Goal: Contribute content

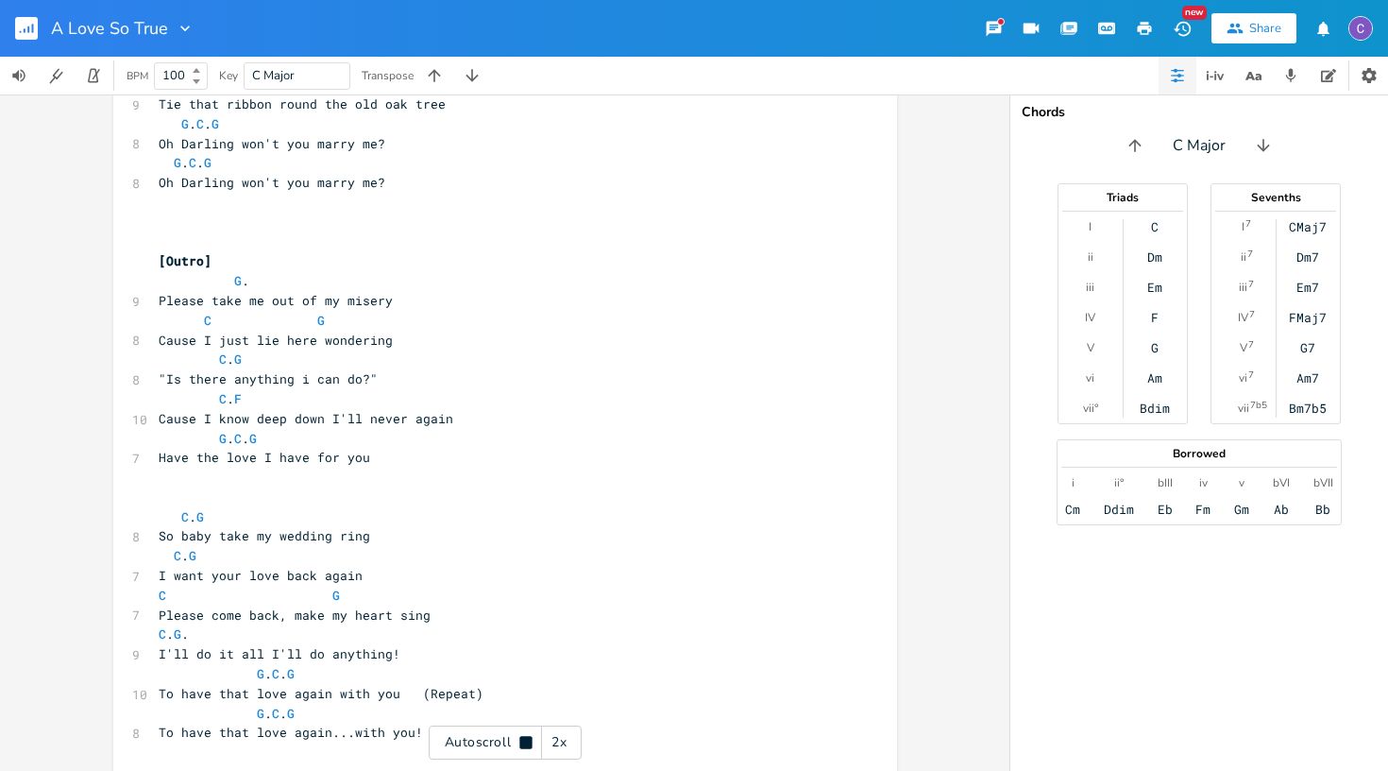
scroll to position [1598, 0]
click at [249, 271] on span "G ." at bounding box center [204, 279] width 91 height 17
type textarea "CG"
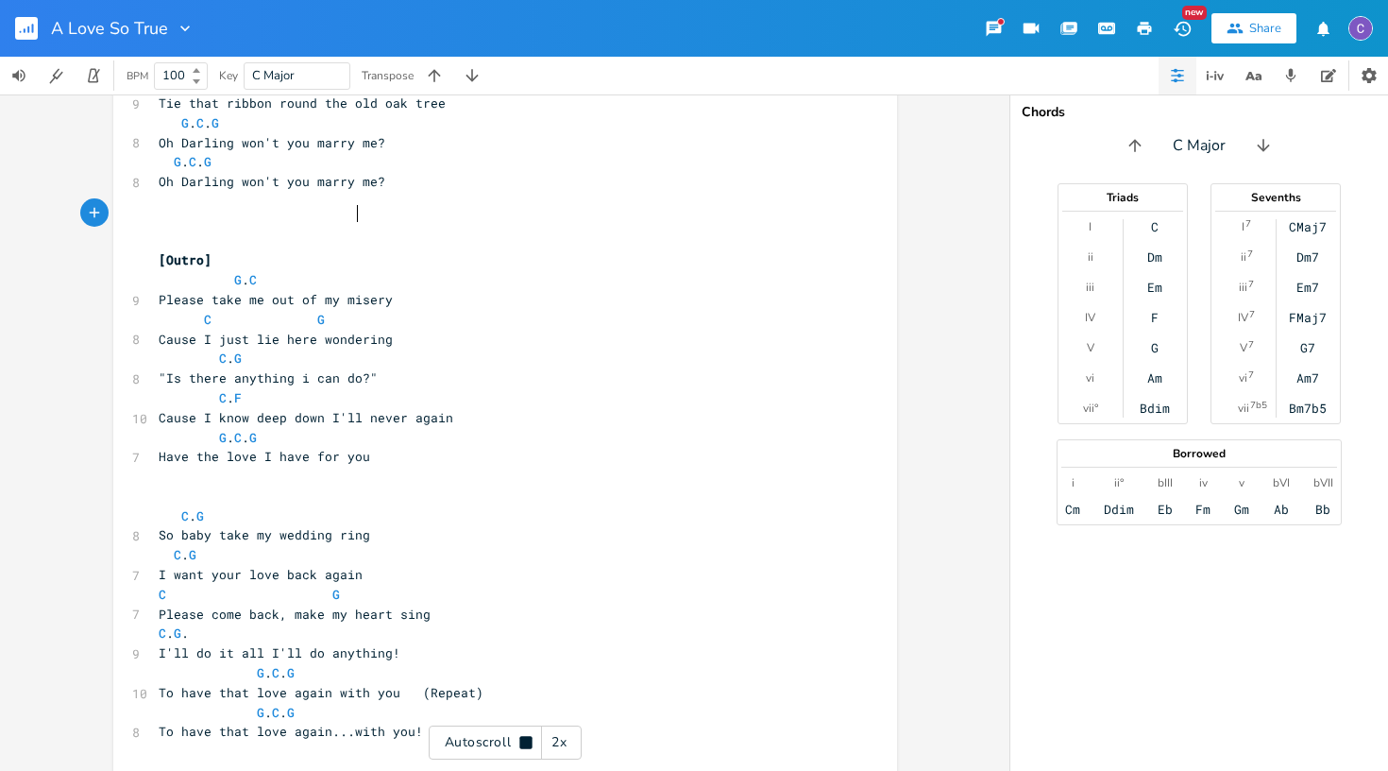
type textarea "G"
click at [469, 349] on pre "C . G" at bounding box center [496, 359] width 682 height 20
type textarea "C G"
drag, startPoint x: 363, startPoint y: 209, endPoint x: 332, endPoint y: 209, distance: 31.2
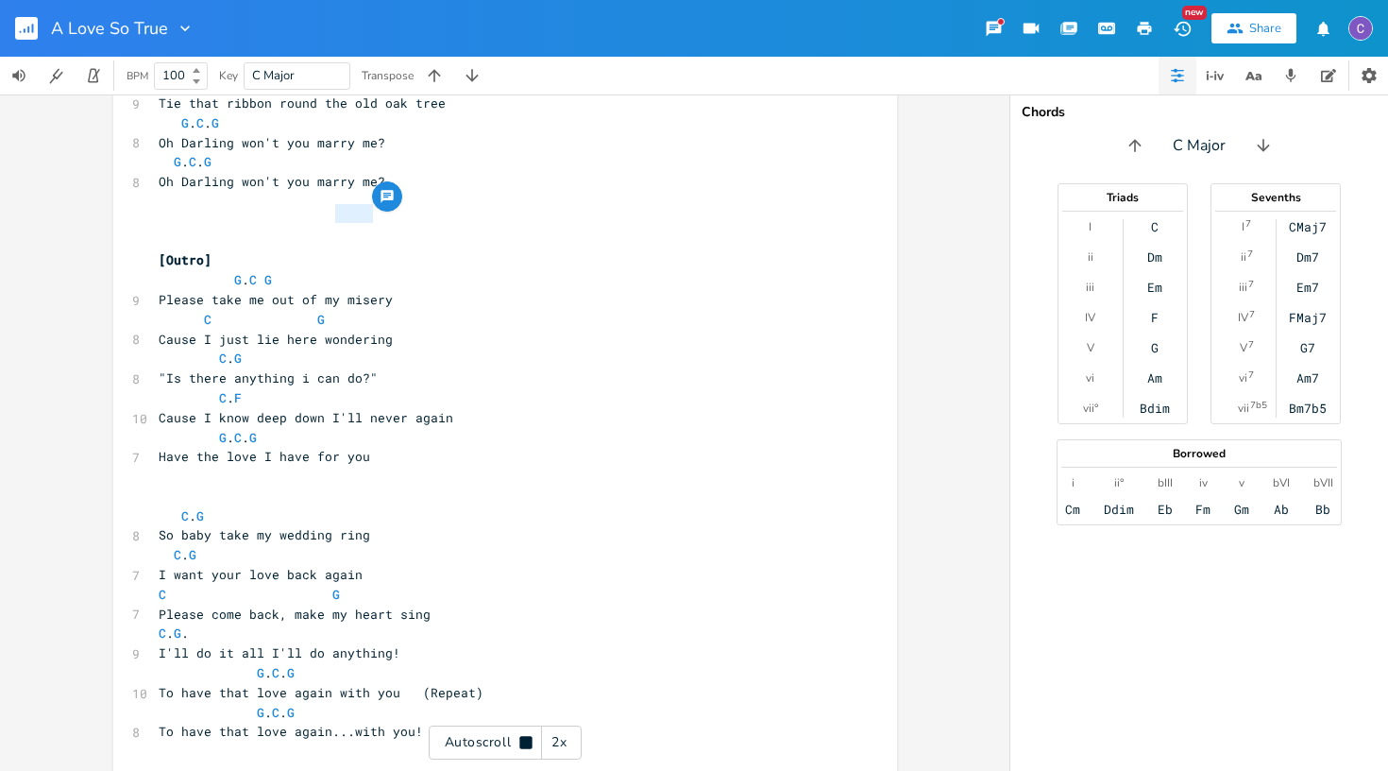
click at [295, 271] on span "G . C G" at bounding box center [227, 279] width 136 height 17
click at [434, 290] on pre "Please take me out of my misery" at bounding box center [496, 300] width 682 height 20
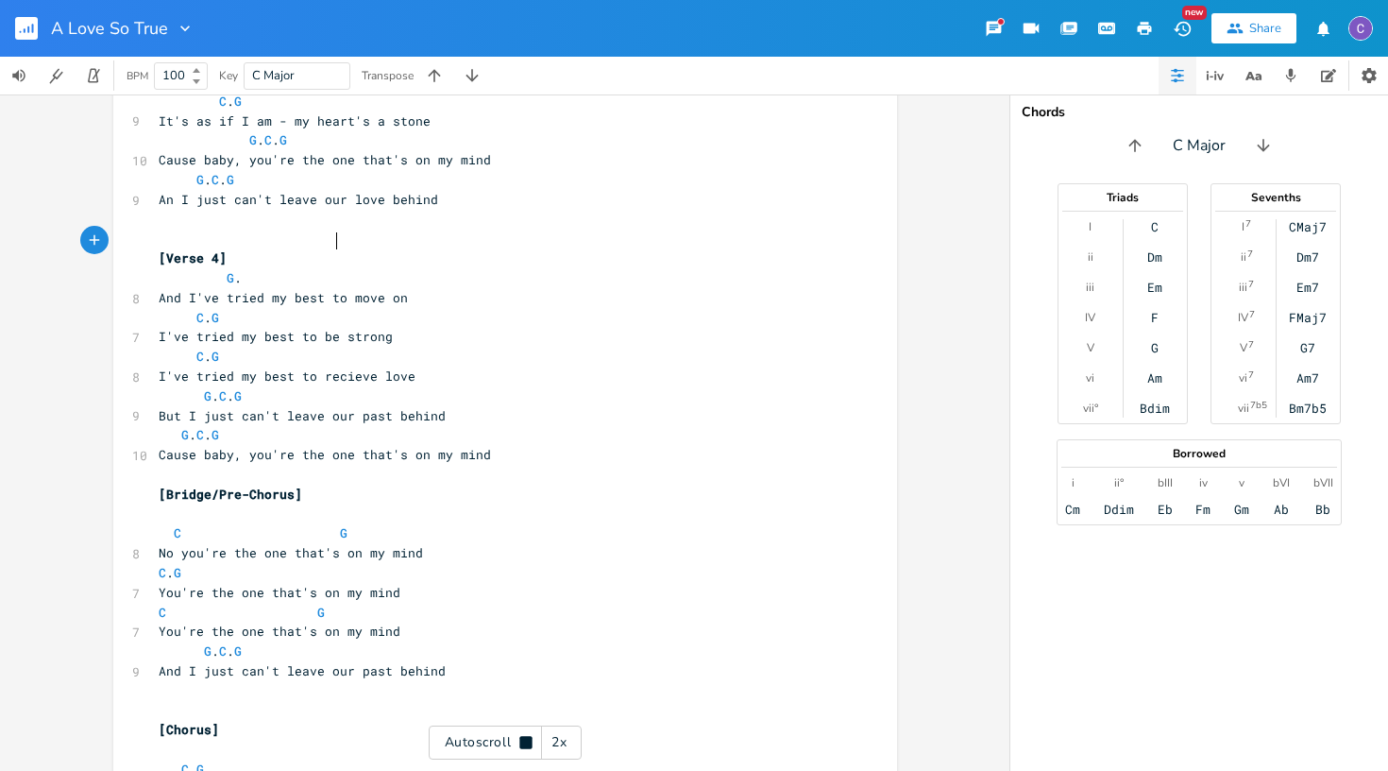
click at [326, 268] on pre "G ." at bounding box center [496, 278] width 682 height 20
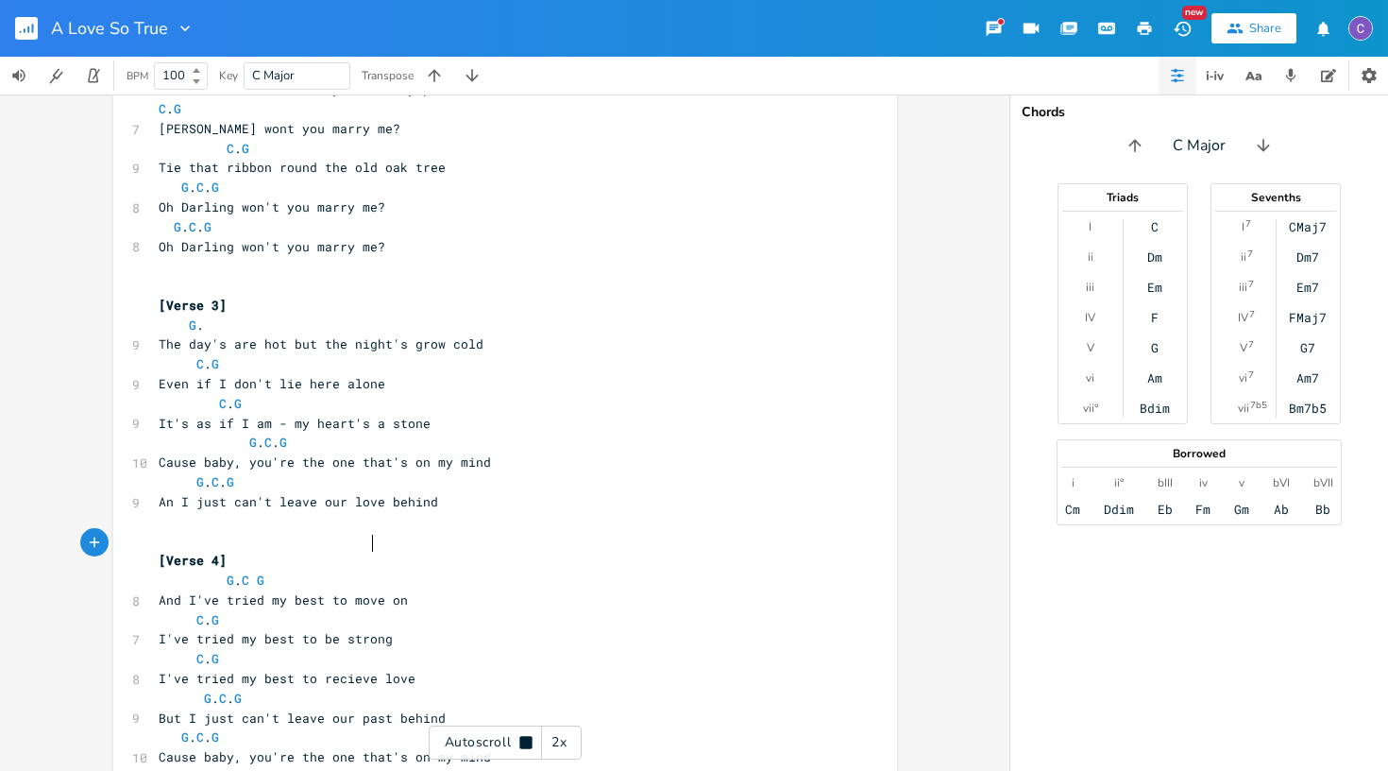
click at [204, 316] on span "G ." at bounding box center [181, 324] width 45 height 17
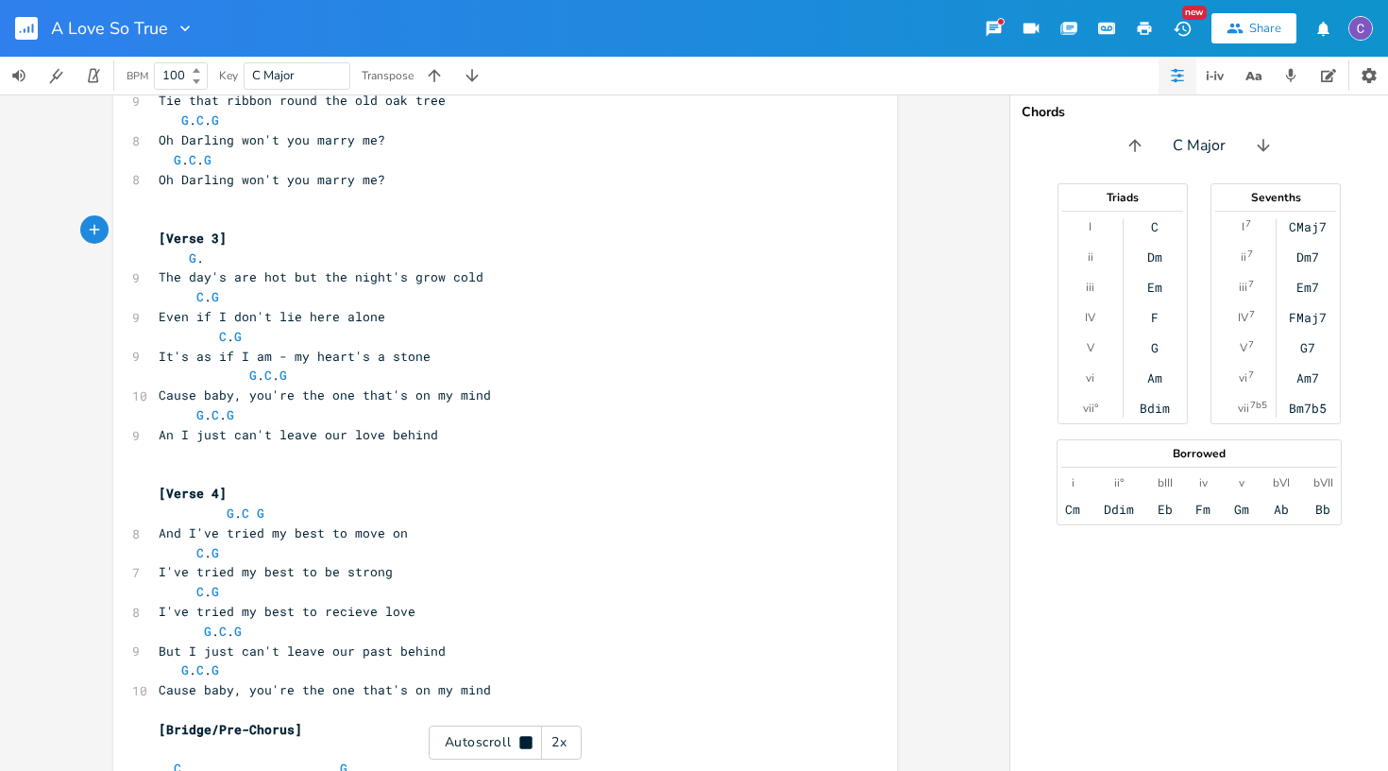
click at [204, 249] on span "G ." at bounding box center [181, 257] width 45 height 17
paste textarea
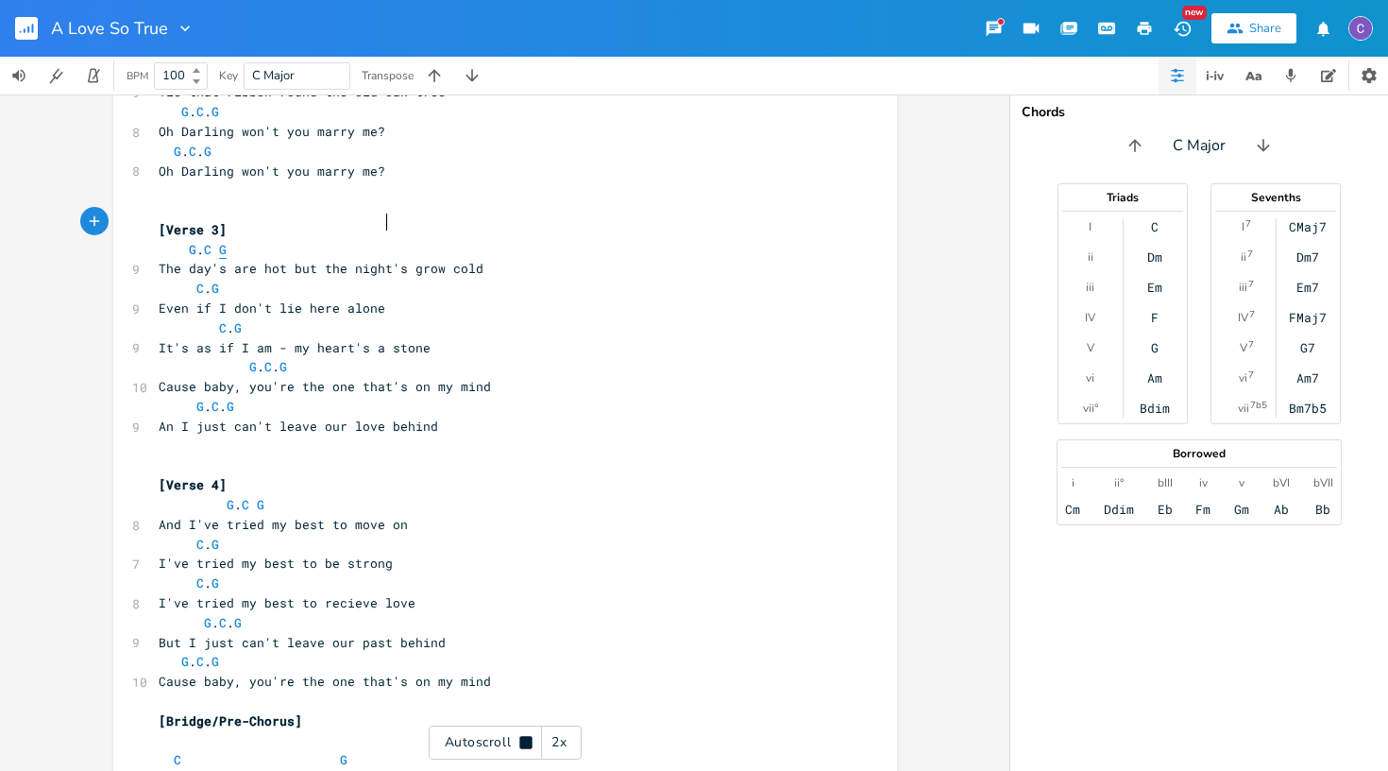
click at [227, 241] on span "G" at bounding box center [223, 250] width 8 height 18
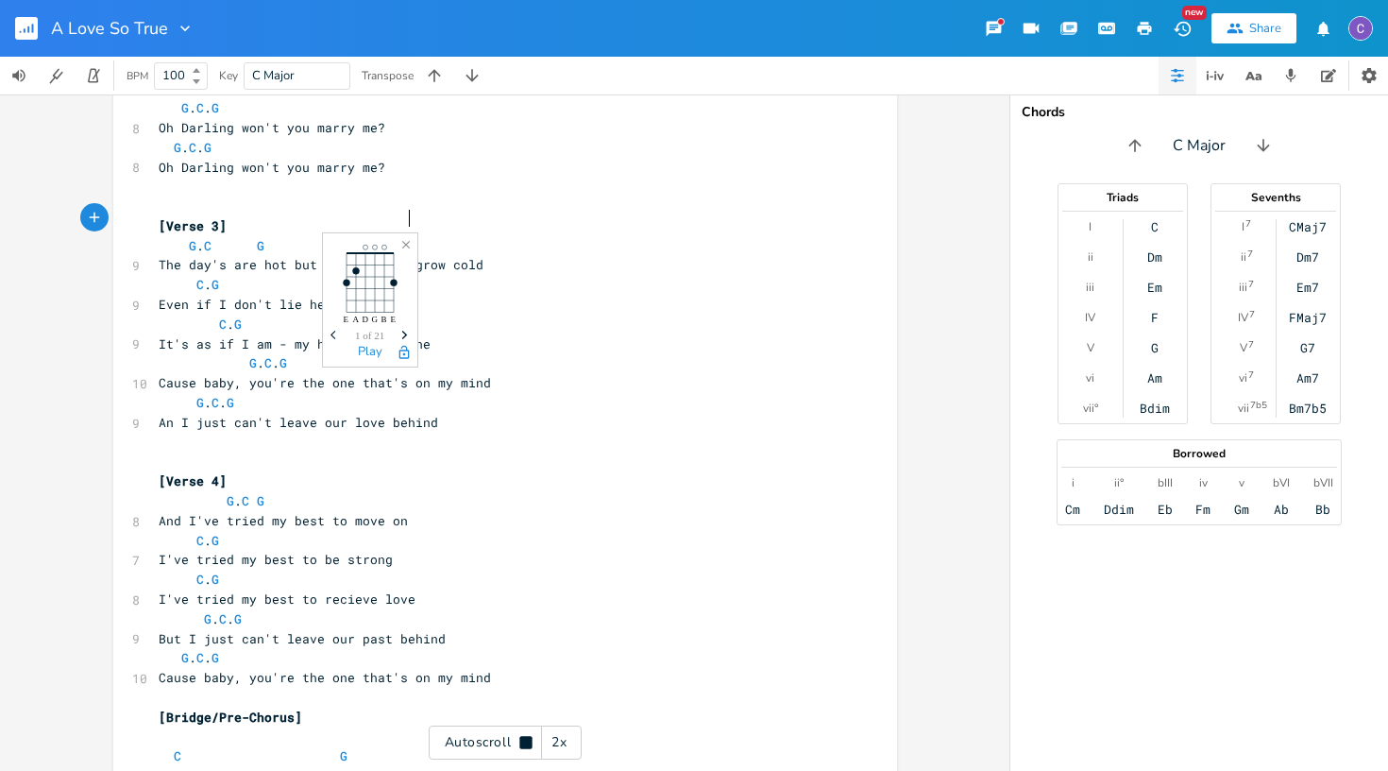
scroll to position [0, 15]
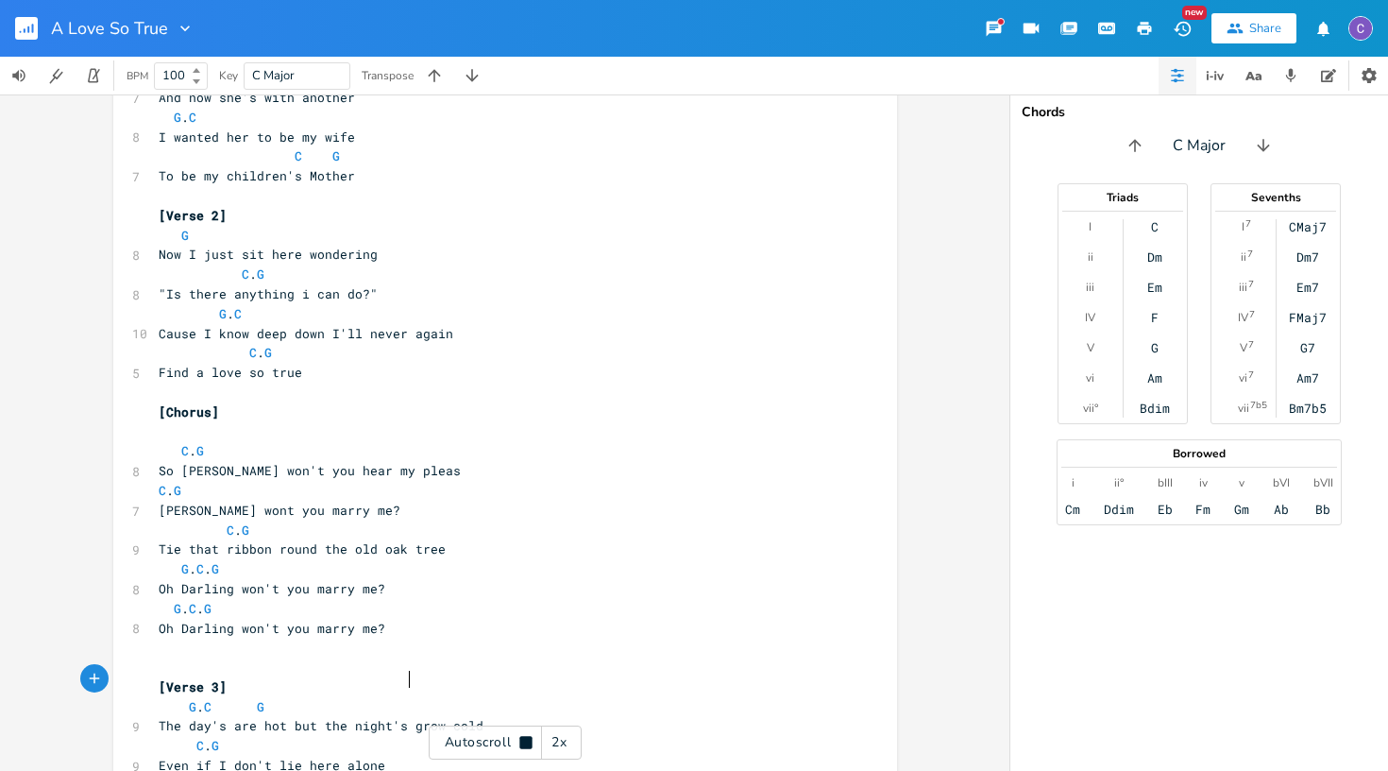
click at [302, 230] on pre "G" at bounding box center [496, 236] width 682 height 20
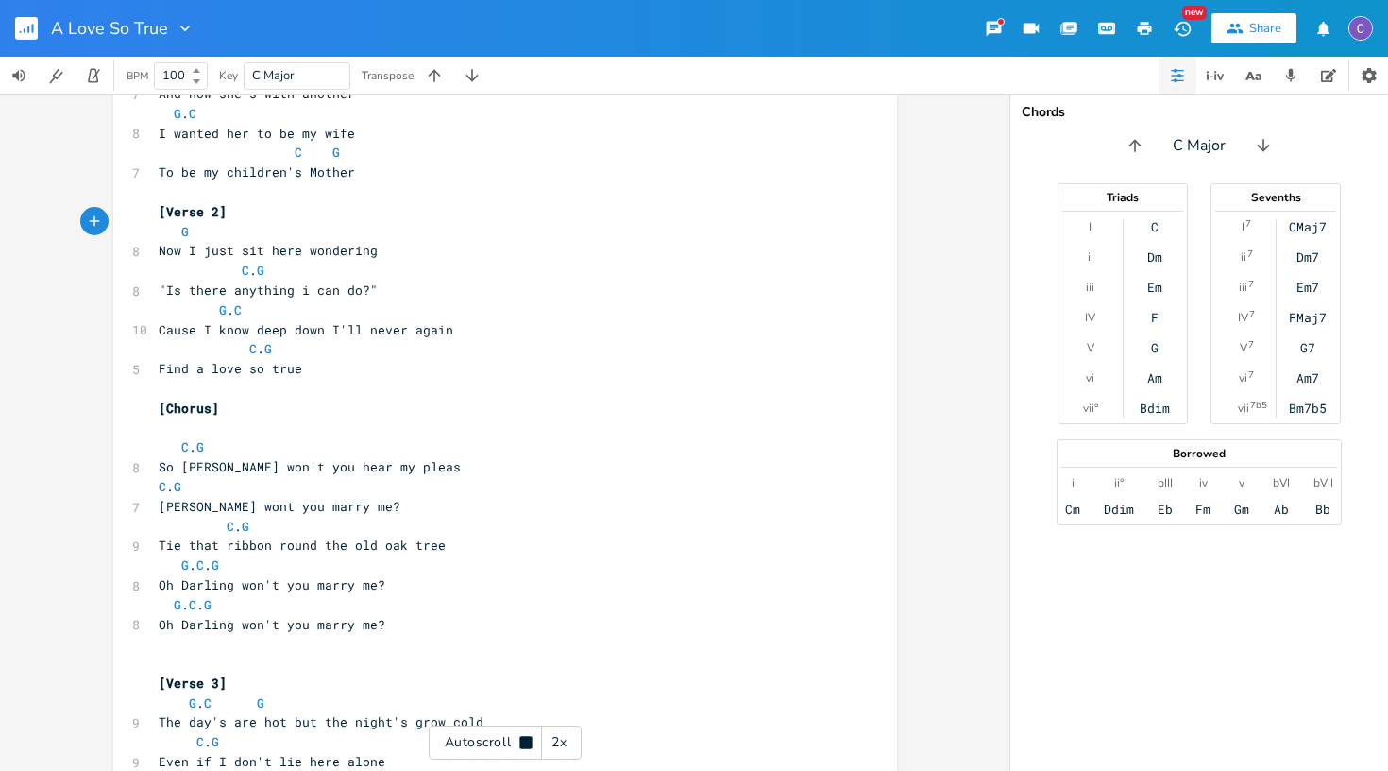
click at [301, 224] on pre "G" at bounding box center [496, 232] width 682 height 20
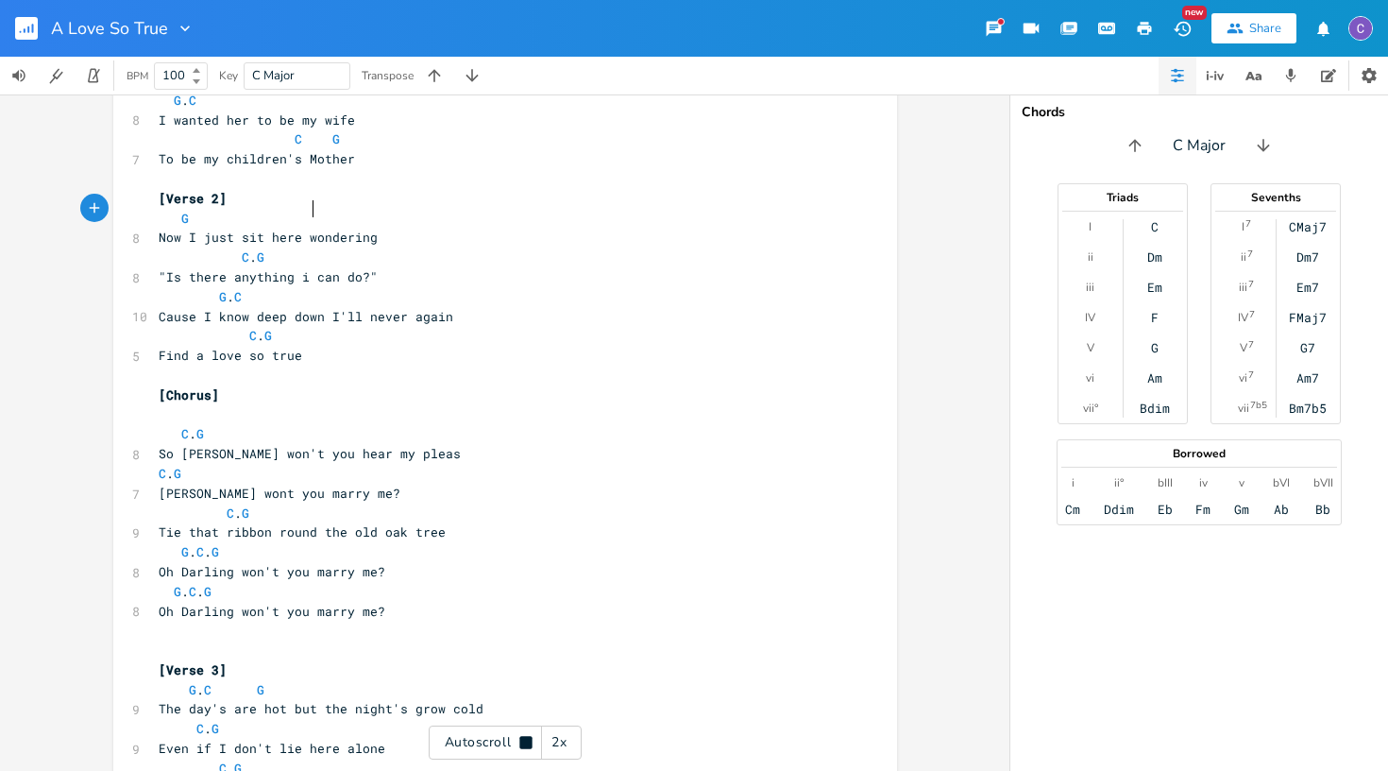
scroll to position [0, 48]
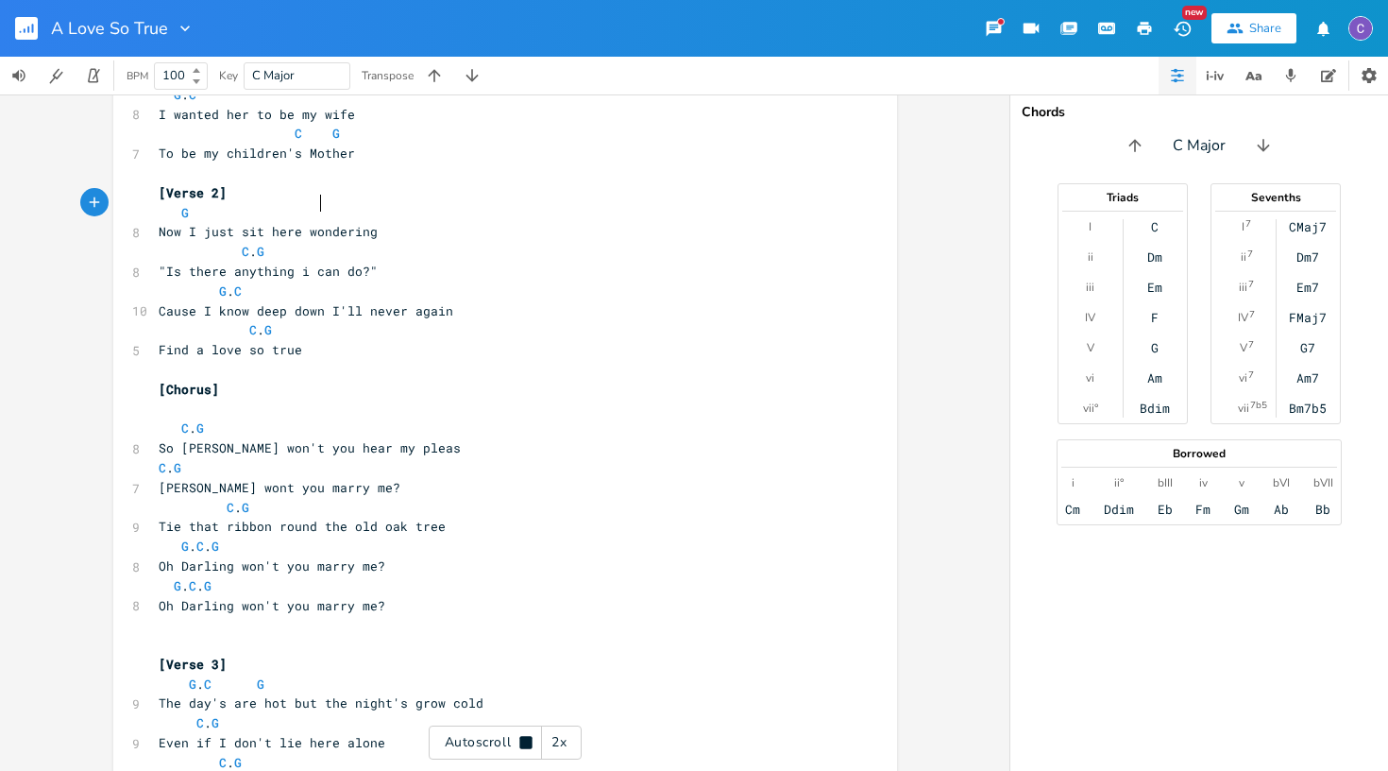
paste textarea
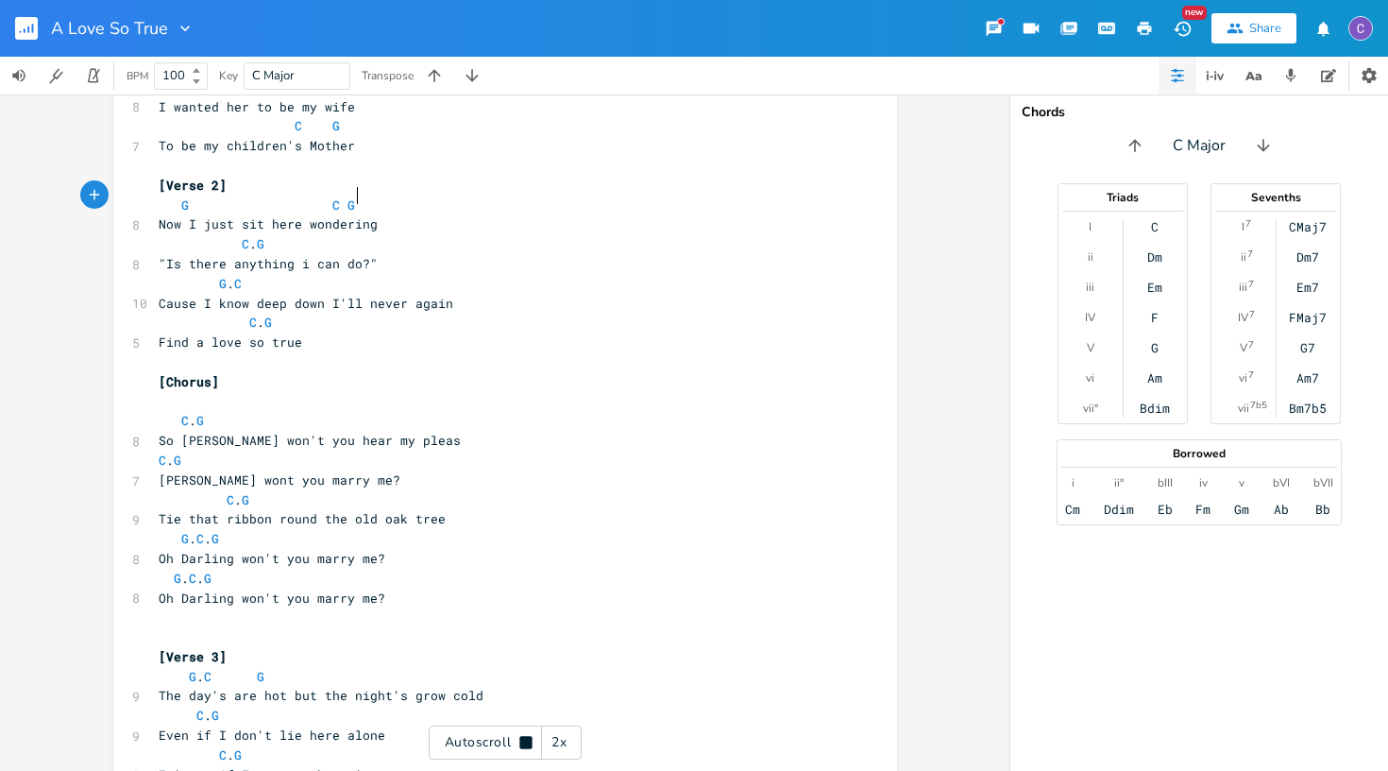
click at [314, 196] on span "G C G" at bounding box center [261, 204] width 204 height 17
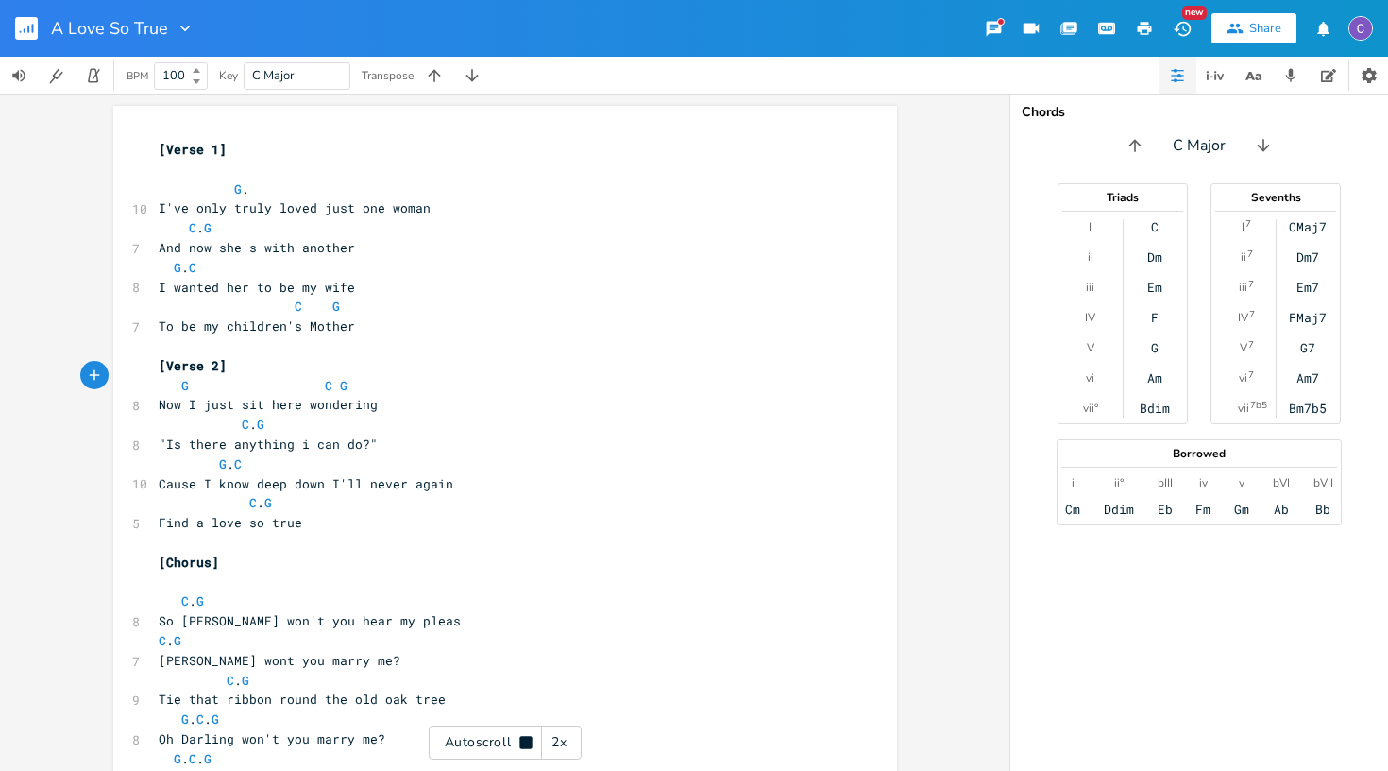
scroll to position [0, 0]
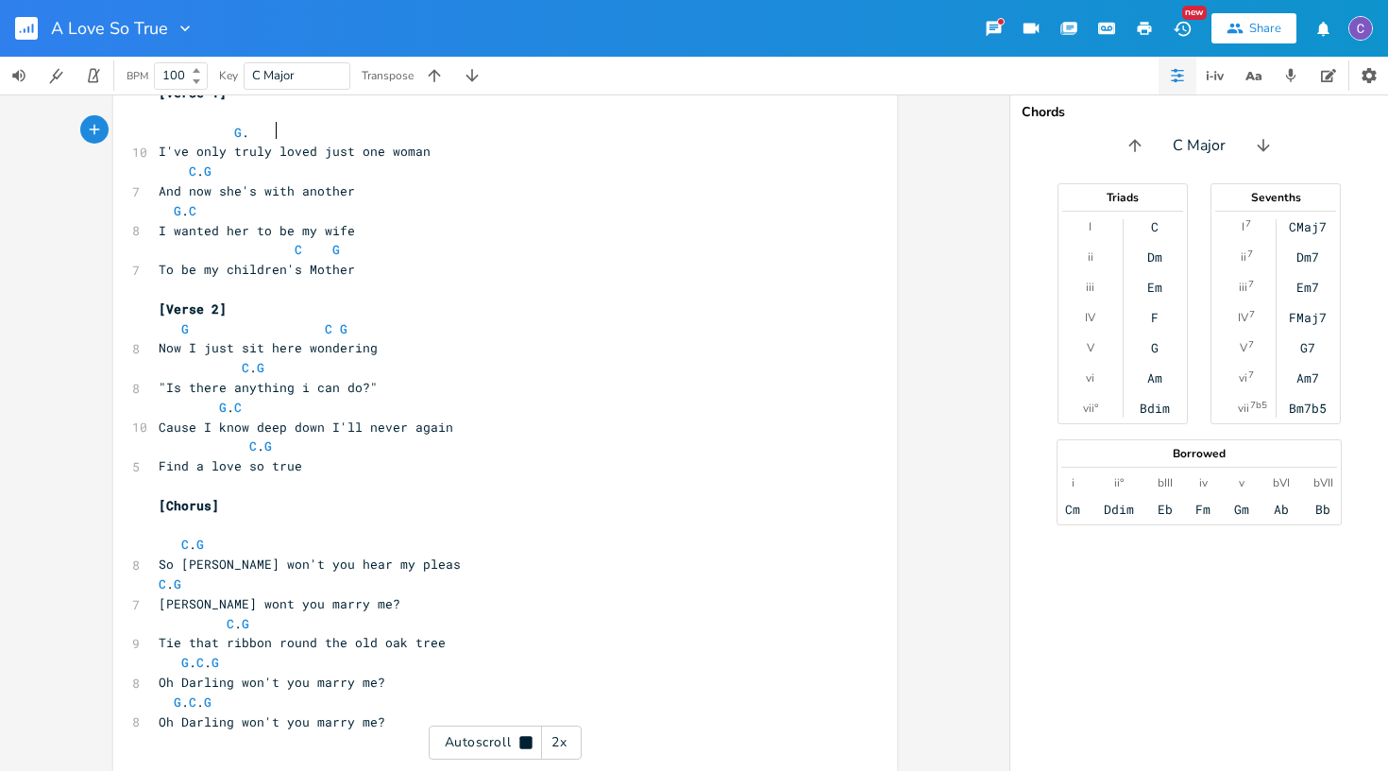
click at [338, 137] on pre "G ." at bounding box center [496, 133] width 682 height 20
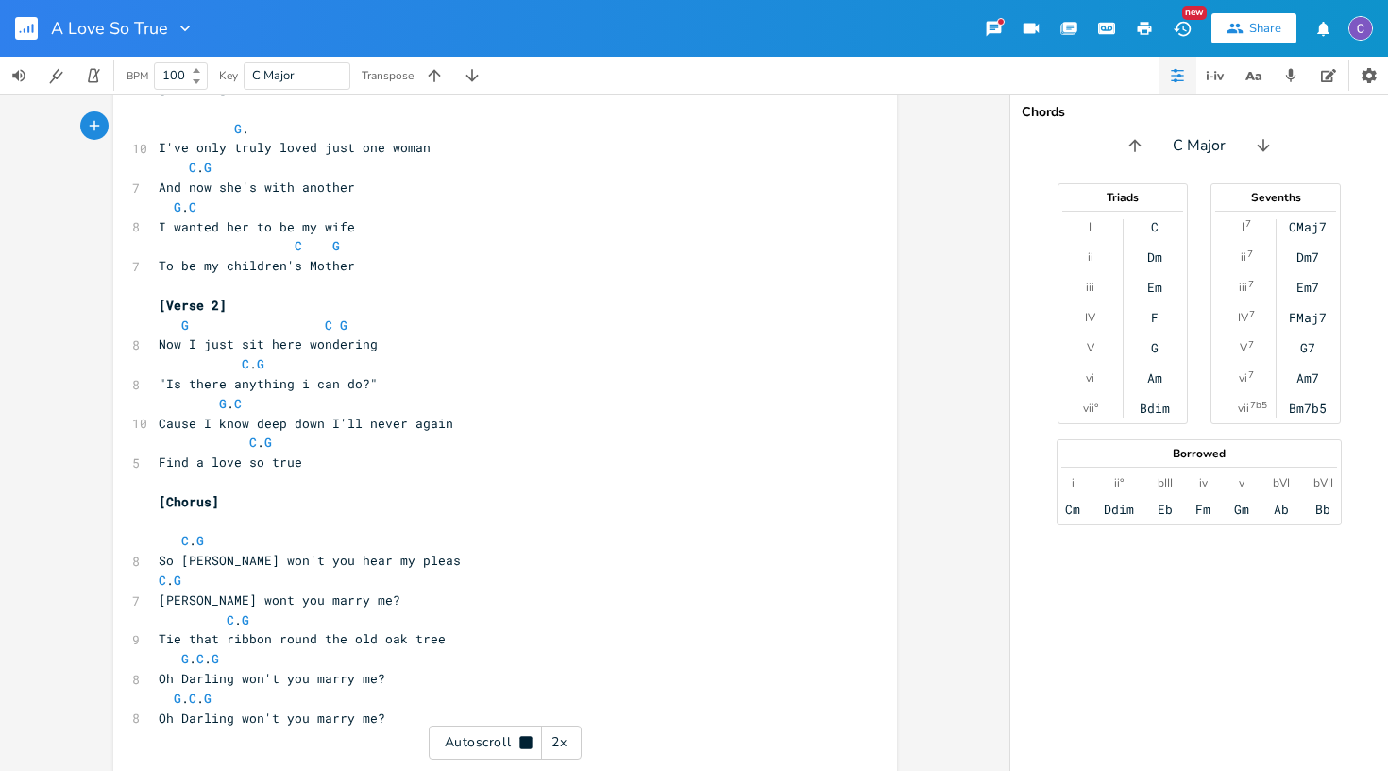
click at [336, 128] on pre "G ." at bounding box center [496, 129] width 682 height 20
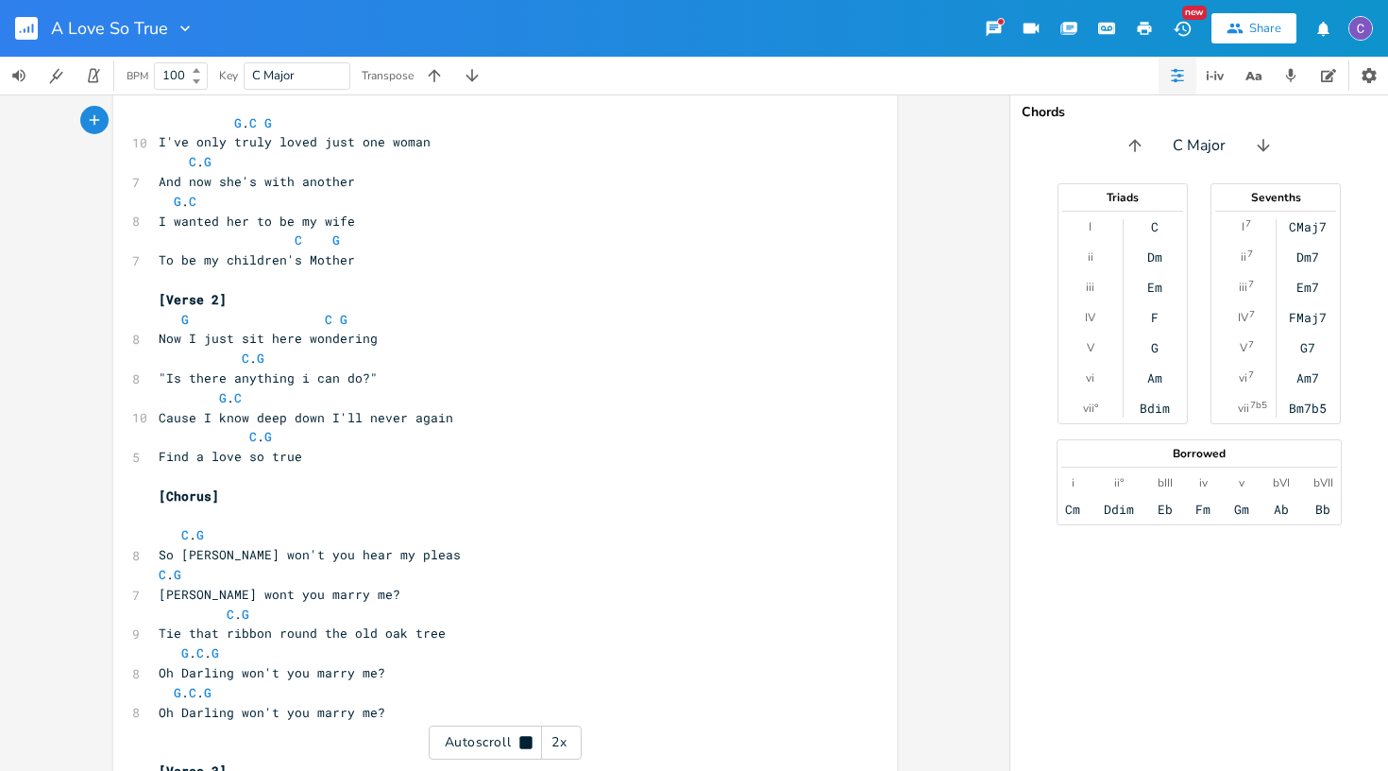
click at [25, 31] on icon "button" at bounding box center [25, 30] width 2 height 5
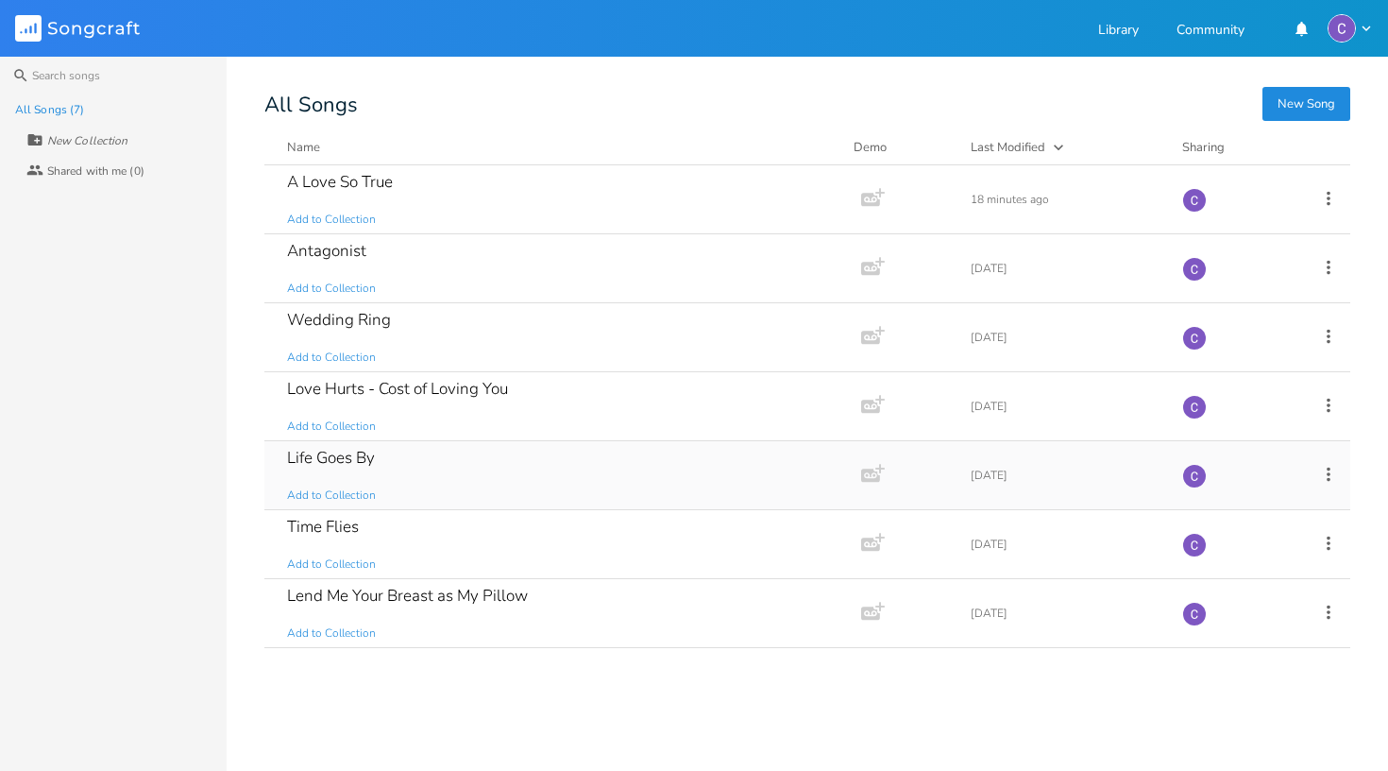
click at [365, 463] on div "Life Goes By" at bounding box center [331, 458] width 88 height 16
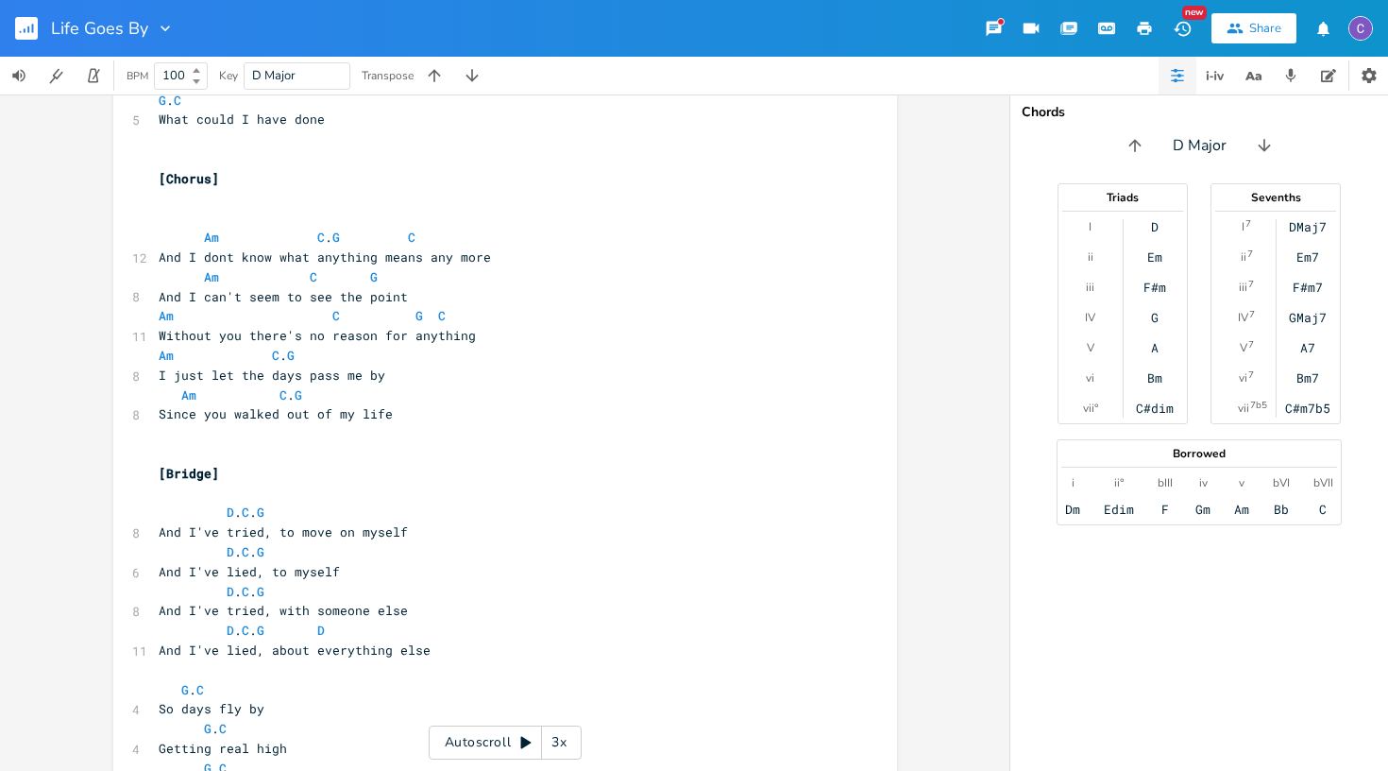
scroll to position [955, 0]
drag, startPoint x: 212, startPoint y: 593, endPoint x: 154, endPoint y: 589, distance: 57.7
click at [159, 639] on span "And I've lied, about everything else" at bounding box center [295, 647] width 272 height 17
type textarea "Bur it was just"
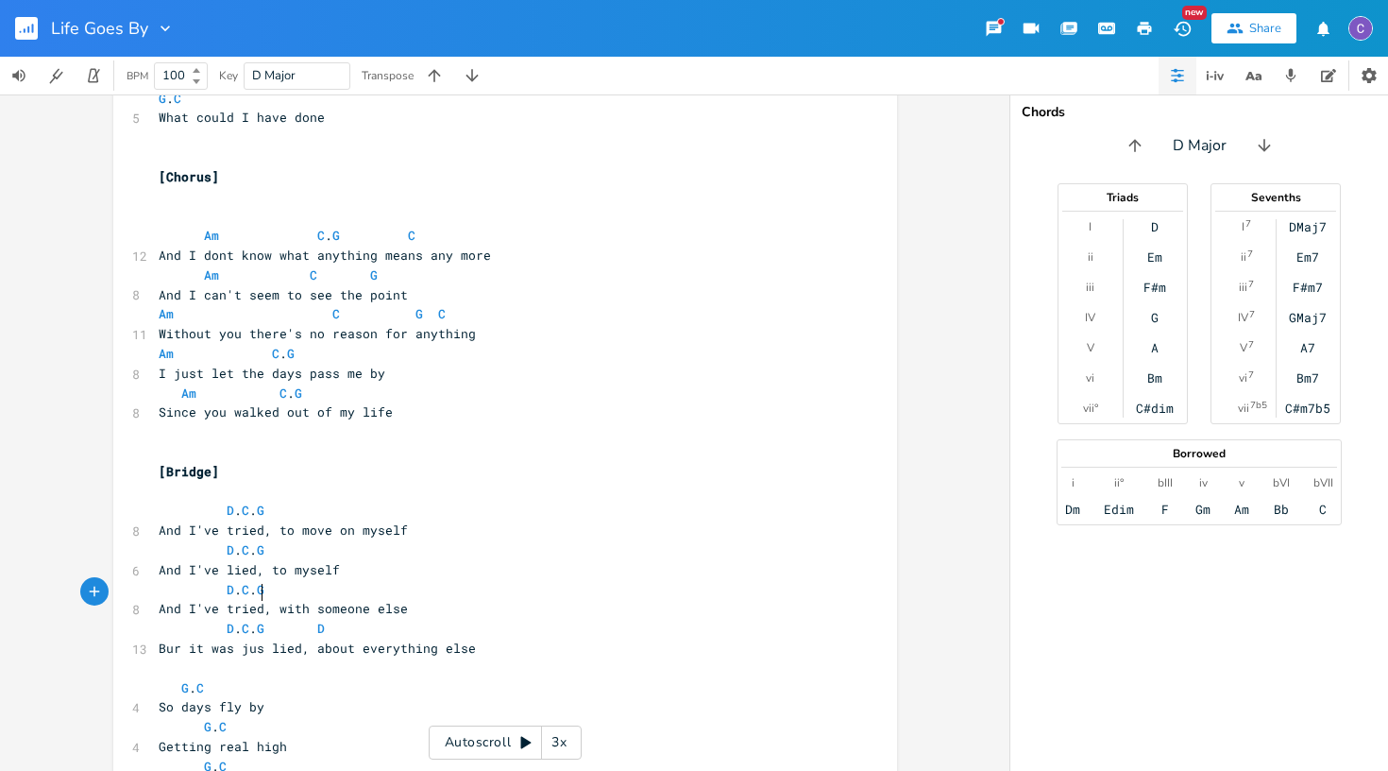
scroll to position [0, 67]
click at [297, 639] on span "Bur it was just lied, about everything else" at bounding box center [321, 647] width 325 height 17
type textarea "s"
drag, startPoint x: 353, startPoint y: 592, endPoint x: 317, endPoint y: 592, distance: 35.9
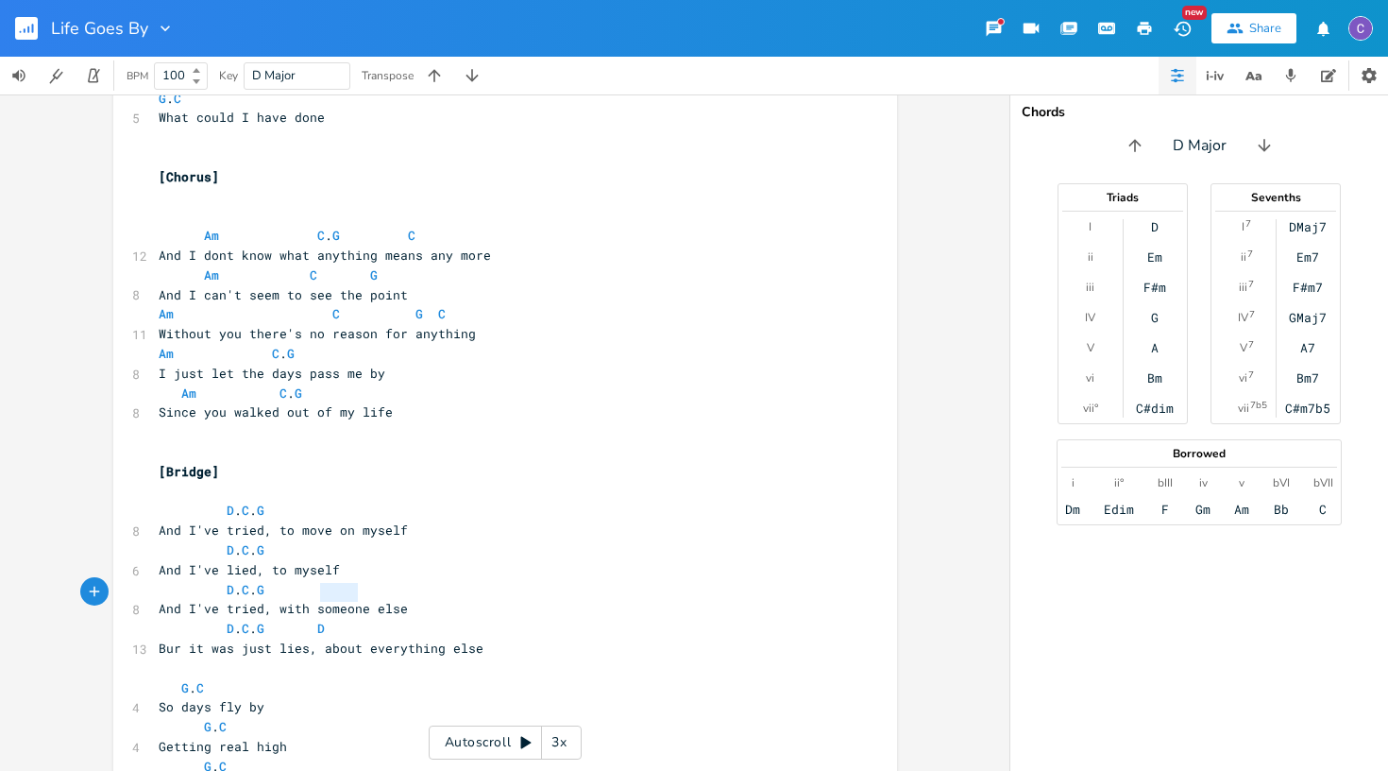
click at [317, 639] on span "Bur it was just lies, about everything else" at bounding box center [321, 647] width 325 height 17
type textarea "Just like"
click at [325, 620] on span "D . C . G D" at bounding box center [242, 628] width 166 height 17
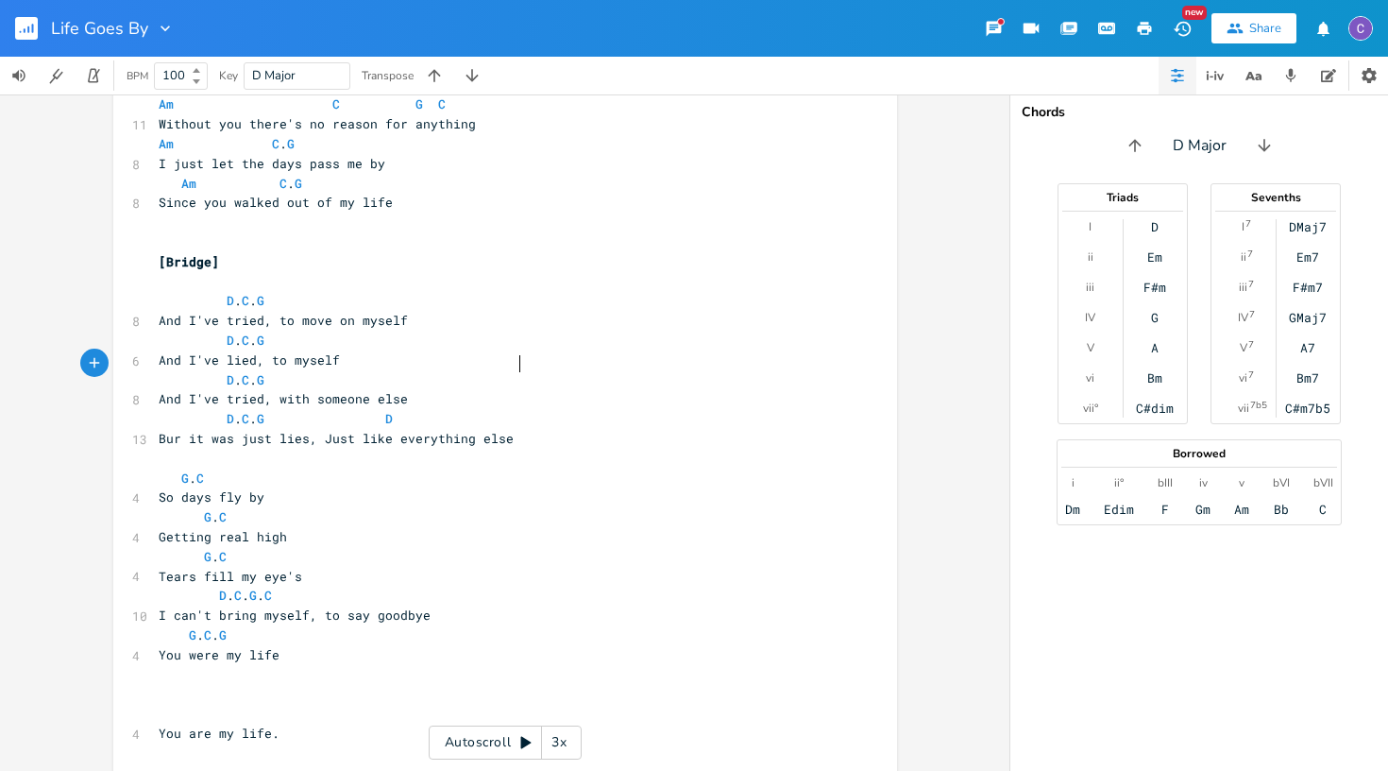
scroll to position [1164, 0]
click at [272, 587] on span "D . C . G . C" at bounding box center [215, 595] width 113 height 17
click at [428, 587] on pre "D . C . G . C" at bounding box center [496, 597] width 682 height 20
click at [186, 705] on pre "​" at bounding box center [496, 715] width 682 height 20
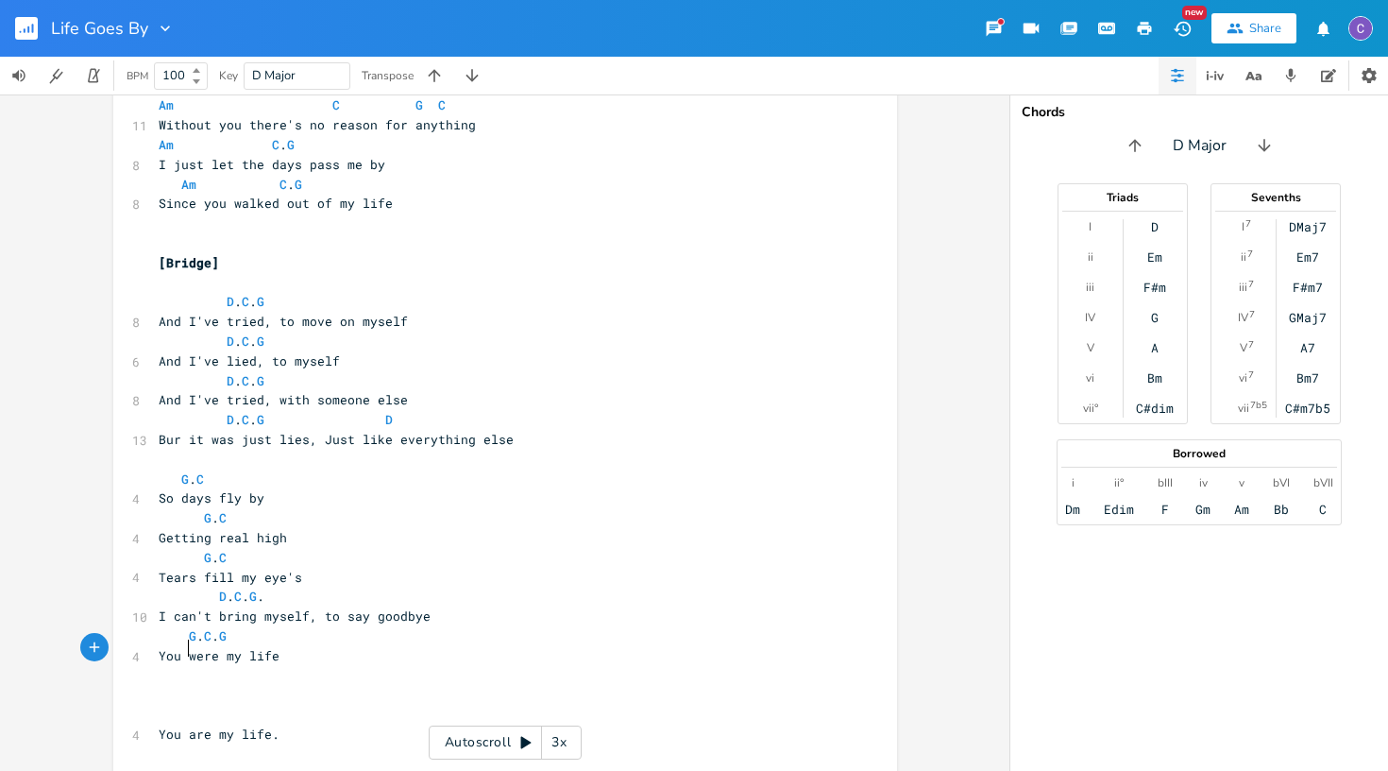
scroll to position [0, 13]
type textarea "G"
click at [264, 705] on pre "G" at bounding box center [496, 715] width 682 height 20
click at [227, 705] on pre "G" at bounding box center [496, 715] width 682 height 20
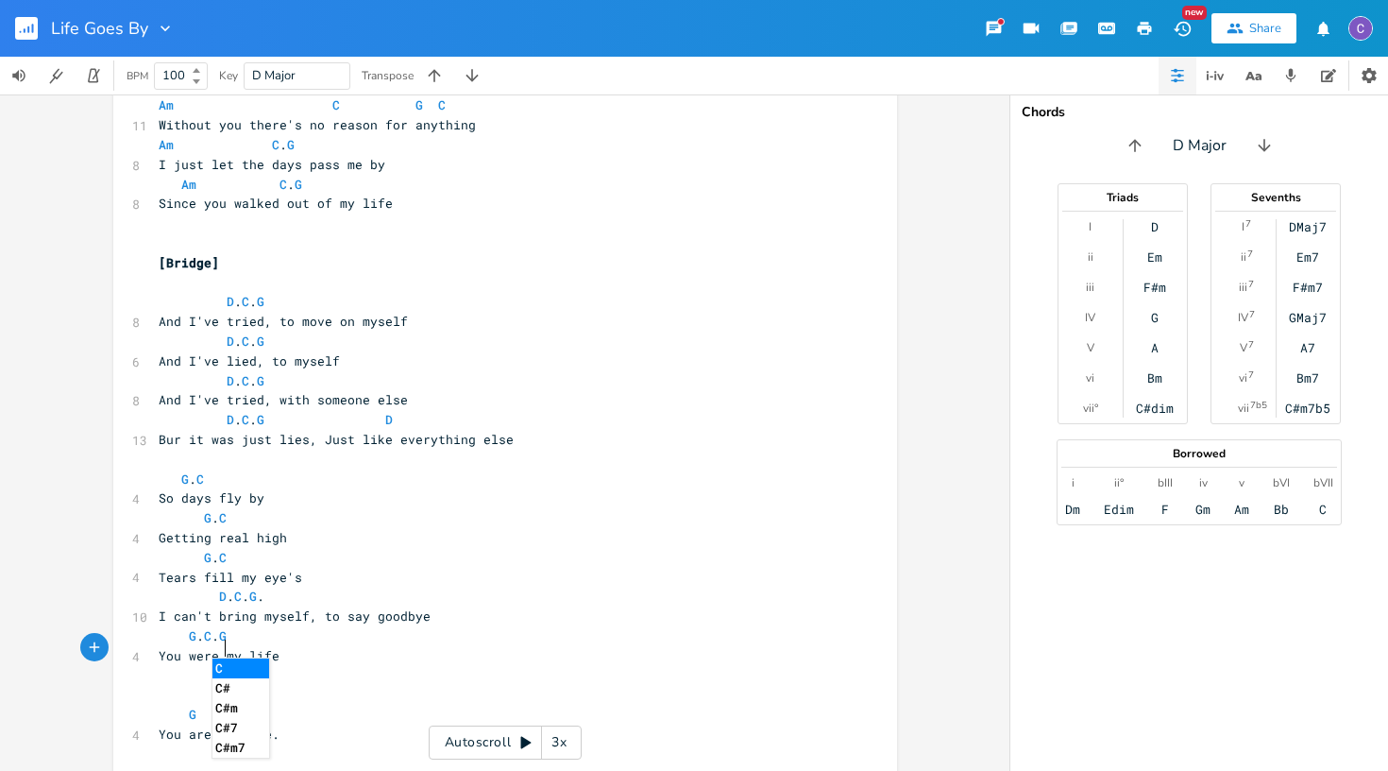
scroll to position [0, 21]
type textarea "C. G"
click at [405, 685] on pre "​" at bounding box center [496, 695] width 682 height 20
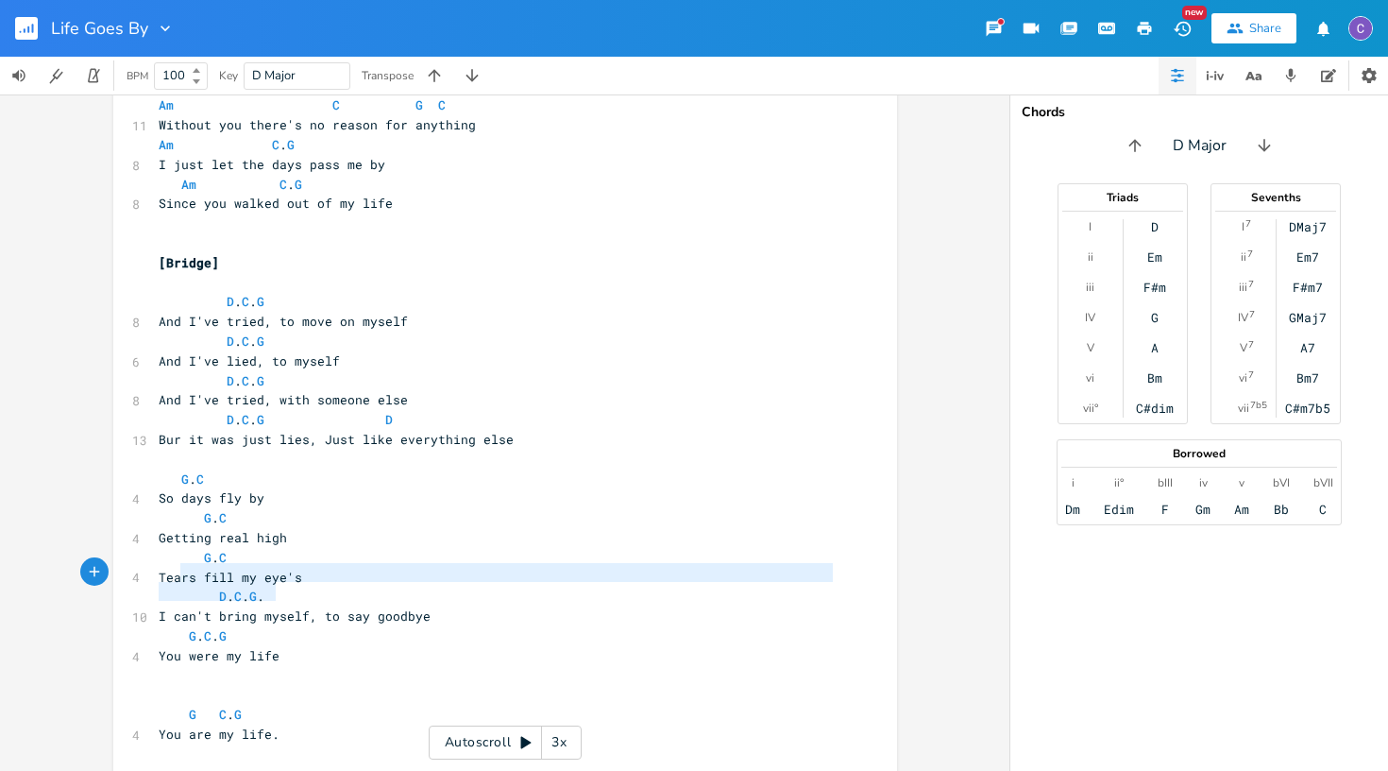
type textarea "G. C. G You were my life"
drag, startPoint x: 293, startPoint y: 587, endPoint x: 156, endPoint y: 568, distance: 138.4
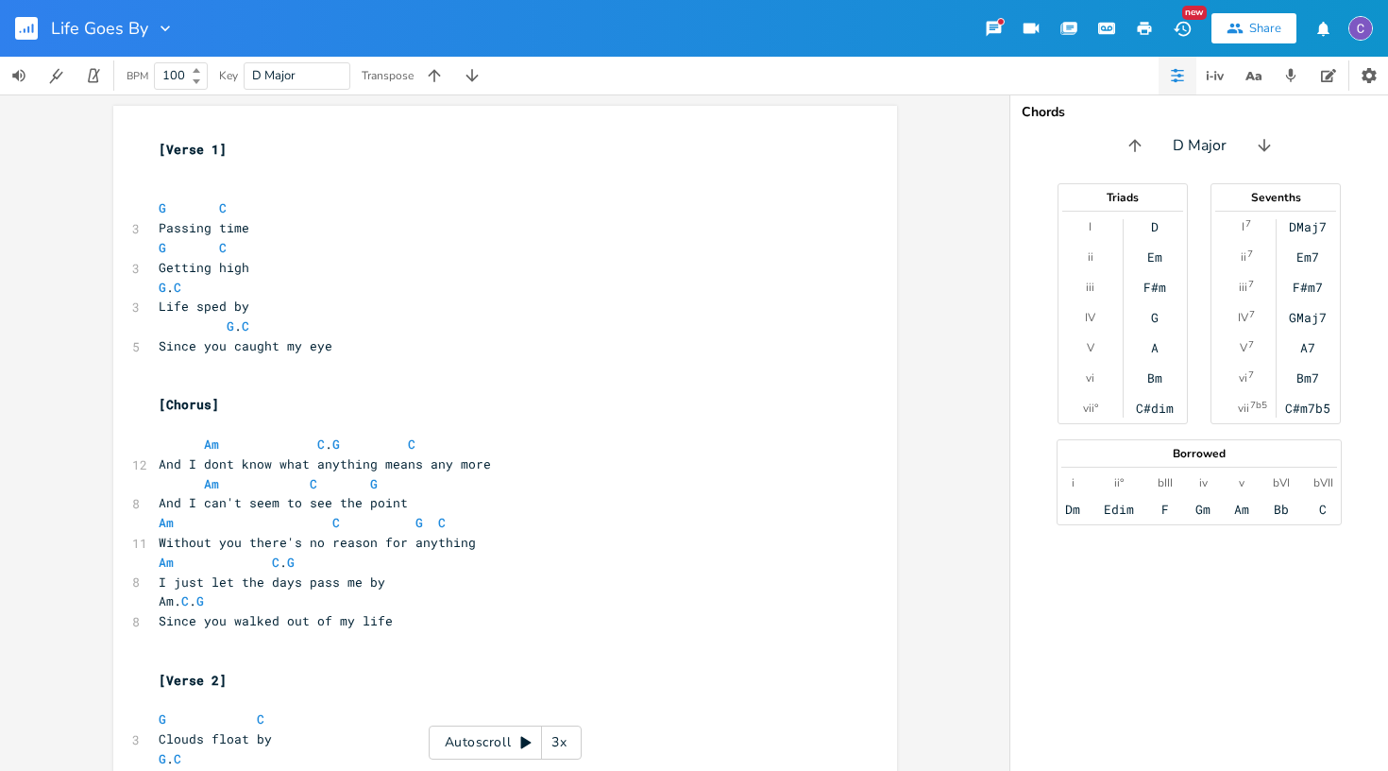
scroll to position [0, 0]
click at [525, 738] on icon at bounding box center [526, 742] width 15 height 15
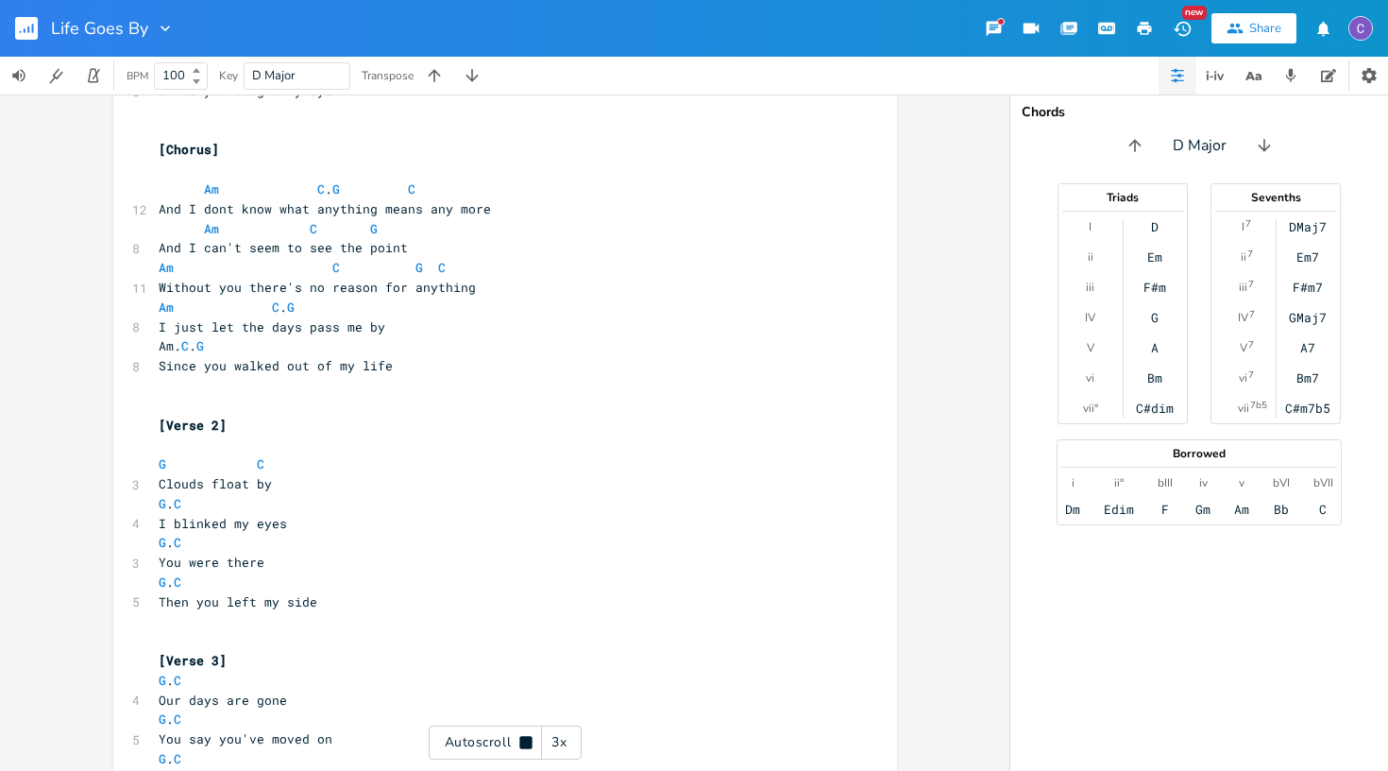
click at [567, 737] on div "3x" at bounding box center [559, 742] width 34 height 34
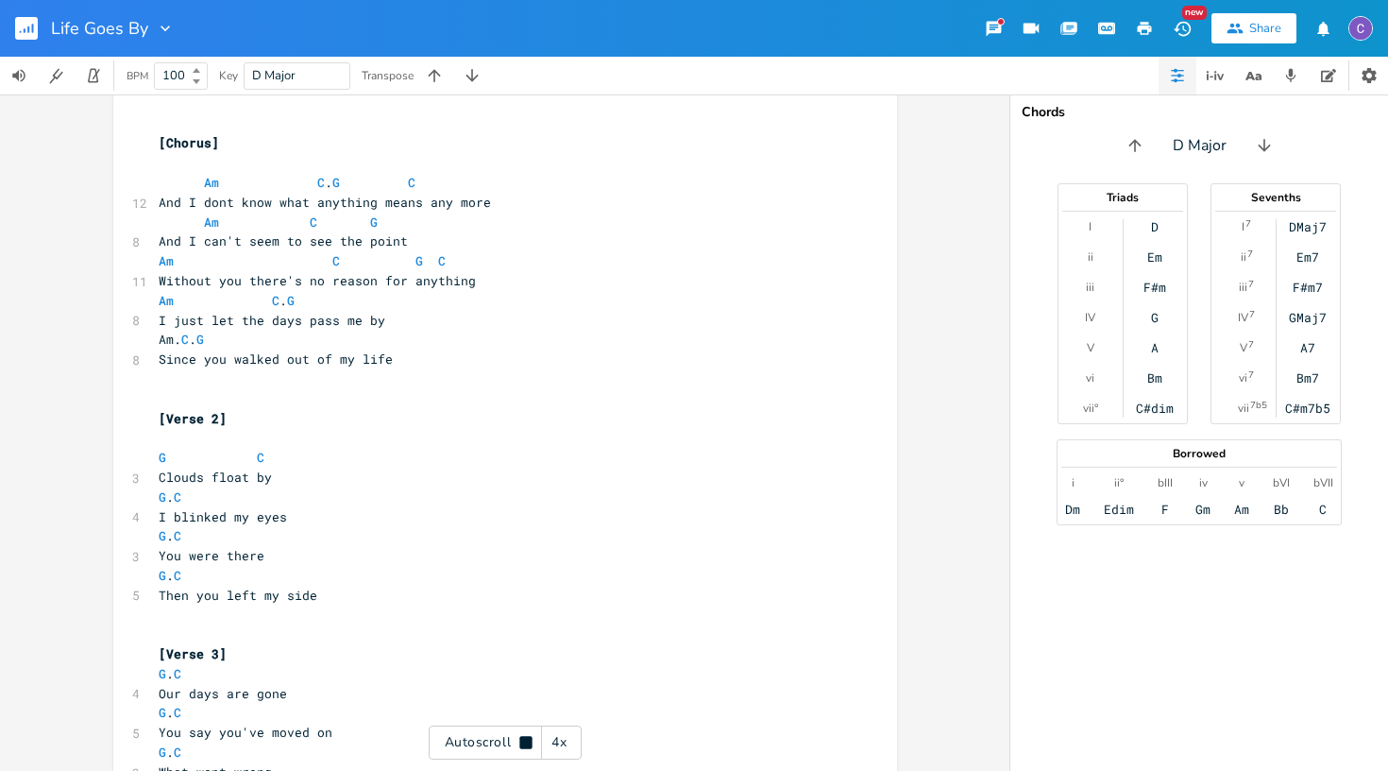
click at [567, 737] on div "4x" at bounding box center [559, 742] width 34 height 34
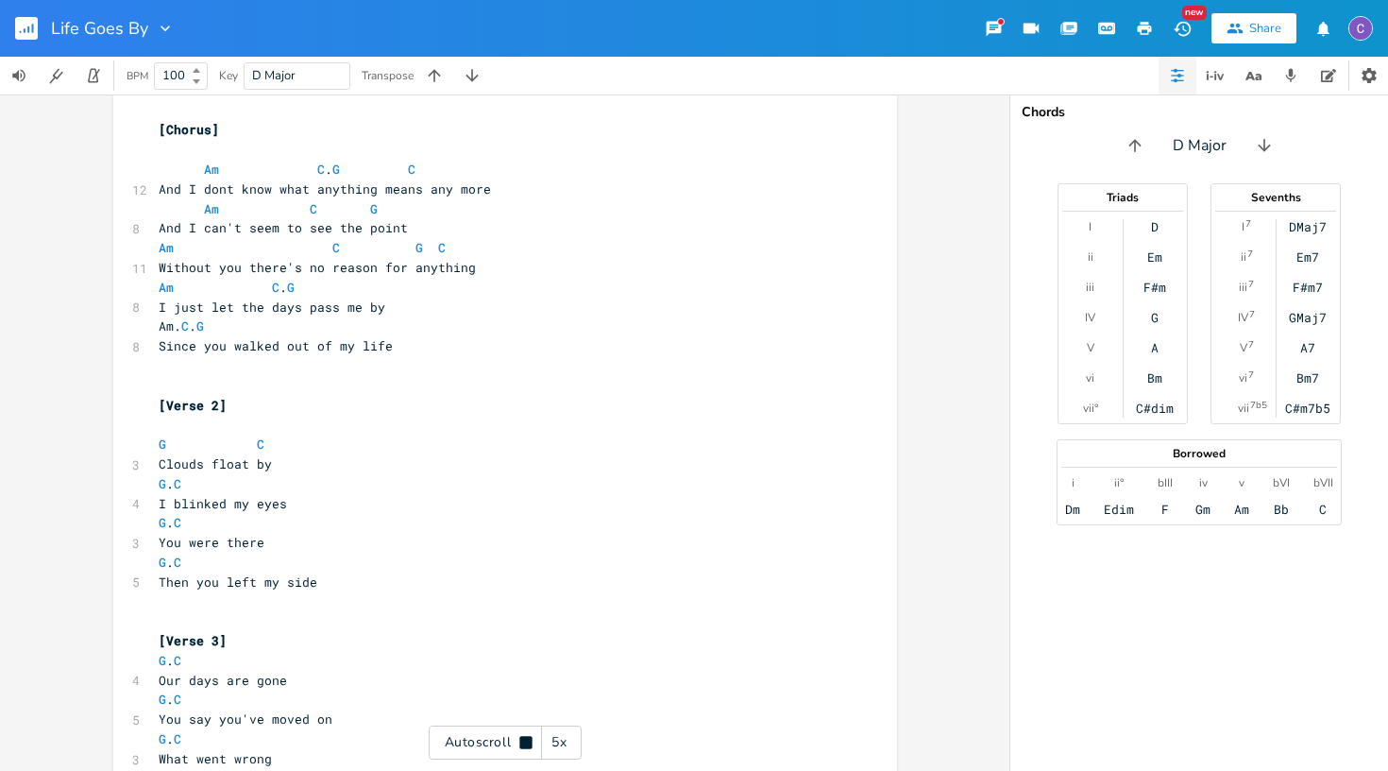
click at [567, 737] on div "5x" at bounding box center [559, 742] width 34 height 34
click at [567, 737] on div "1x" at bounding box center [559, 742] width 34 height 34
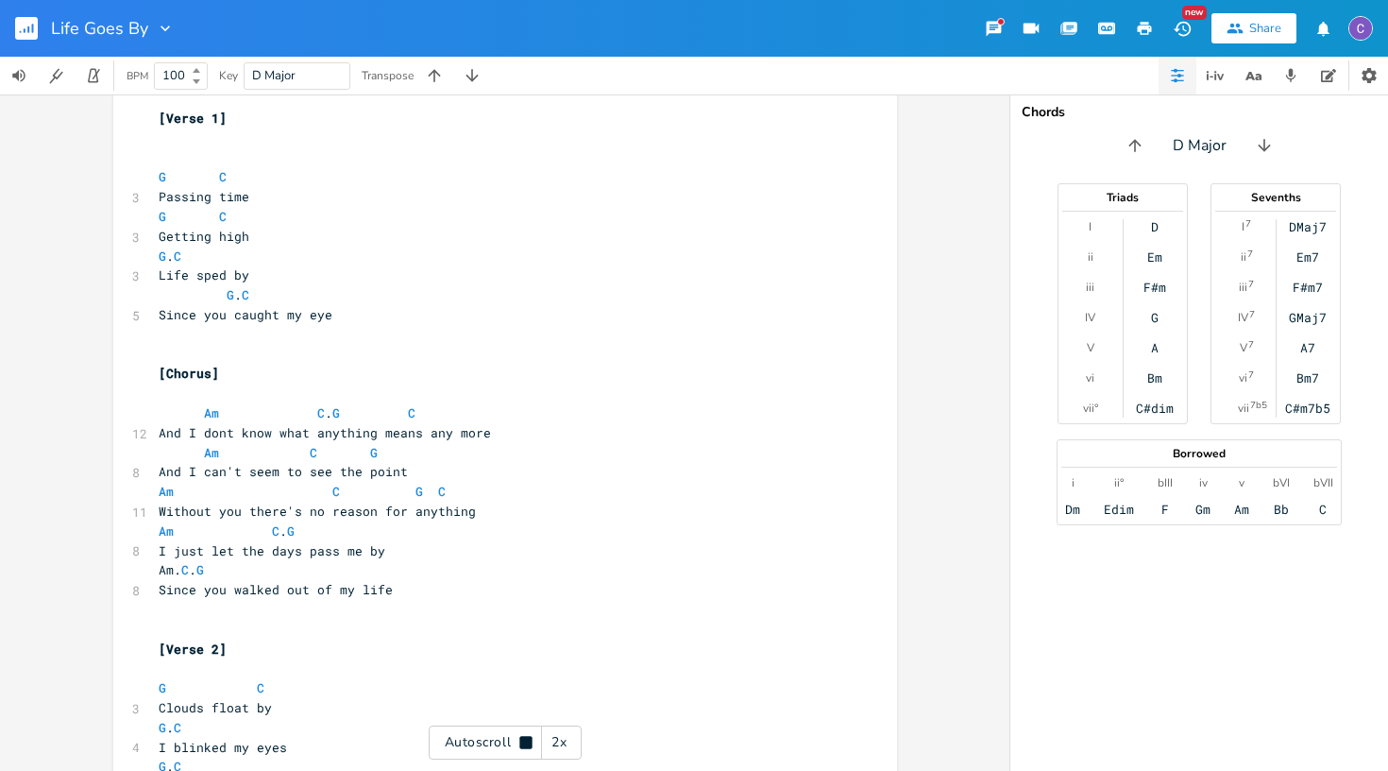
scroll to position [32, 0]
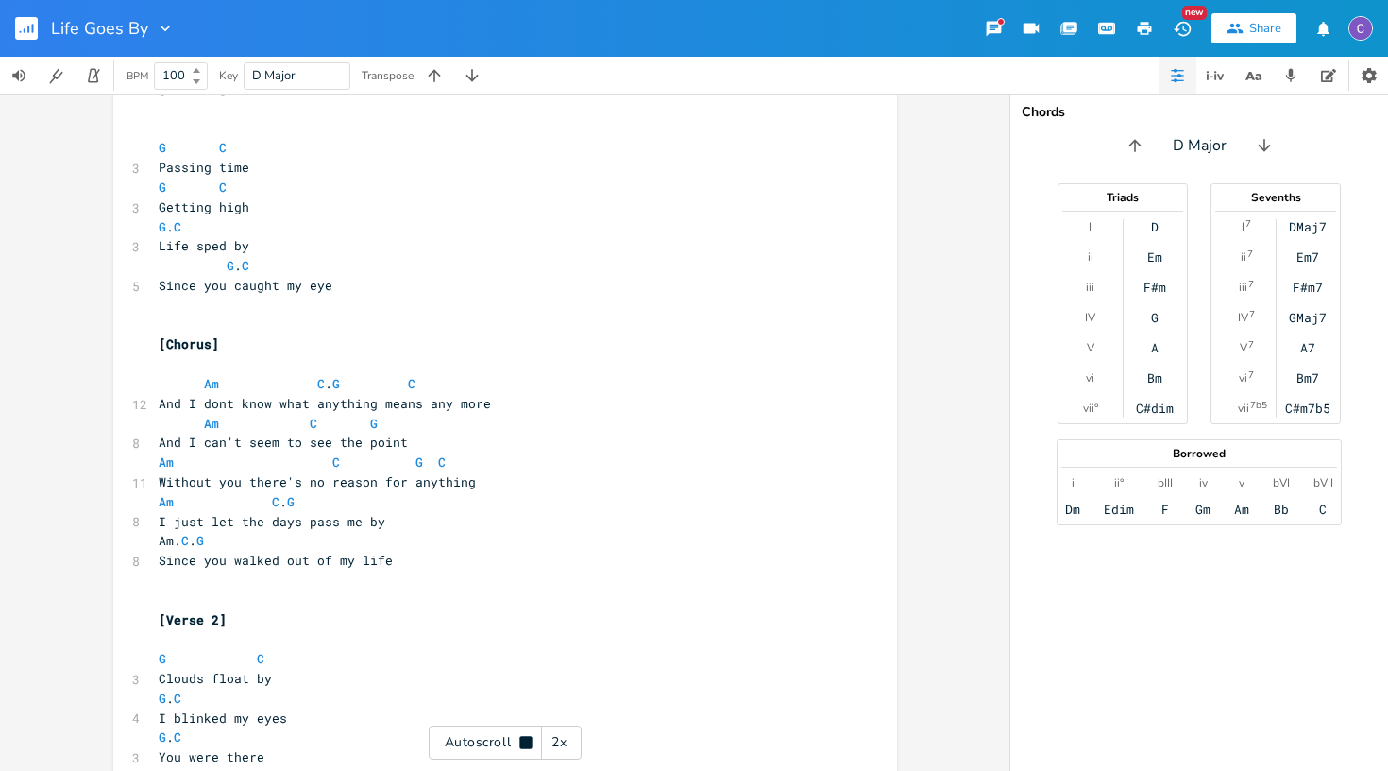
click at [28, 26] on icon "button" at bounding box center [28, 29] width 2 height 7
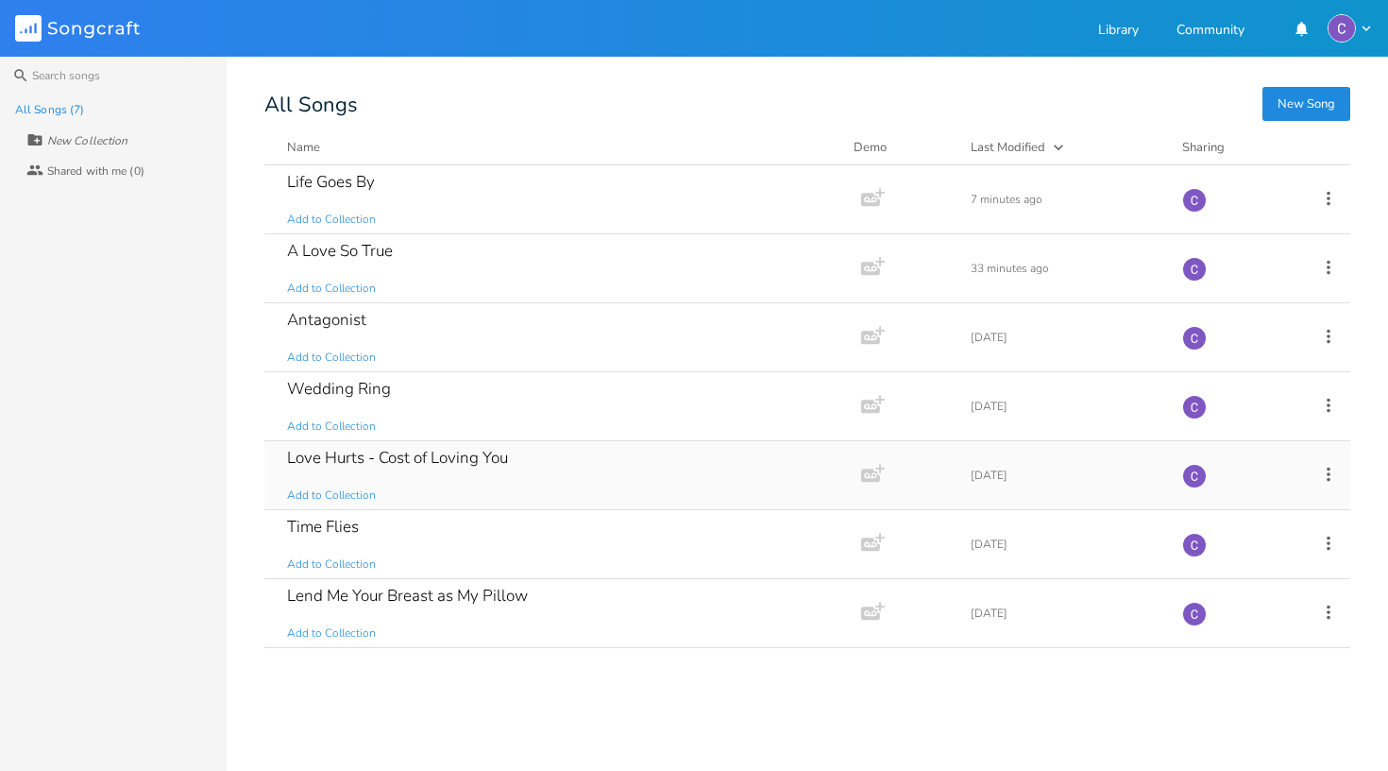
click at [394, 468] on div "Love Hurts - Cost of Loving You Add to Collection" at bounding box center [559, 475] width 544 height 68
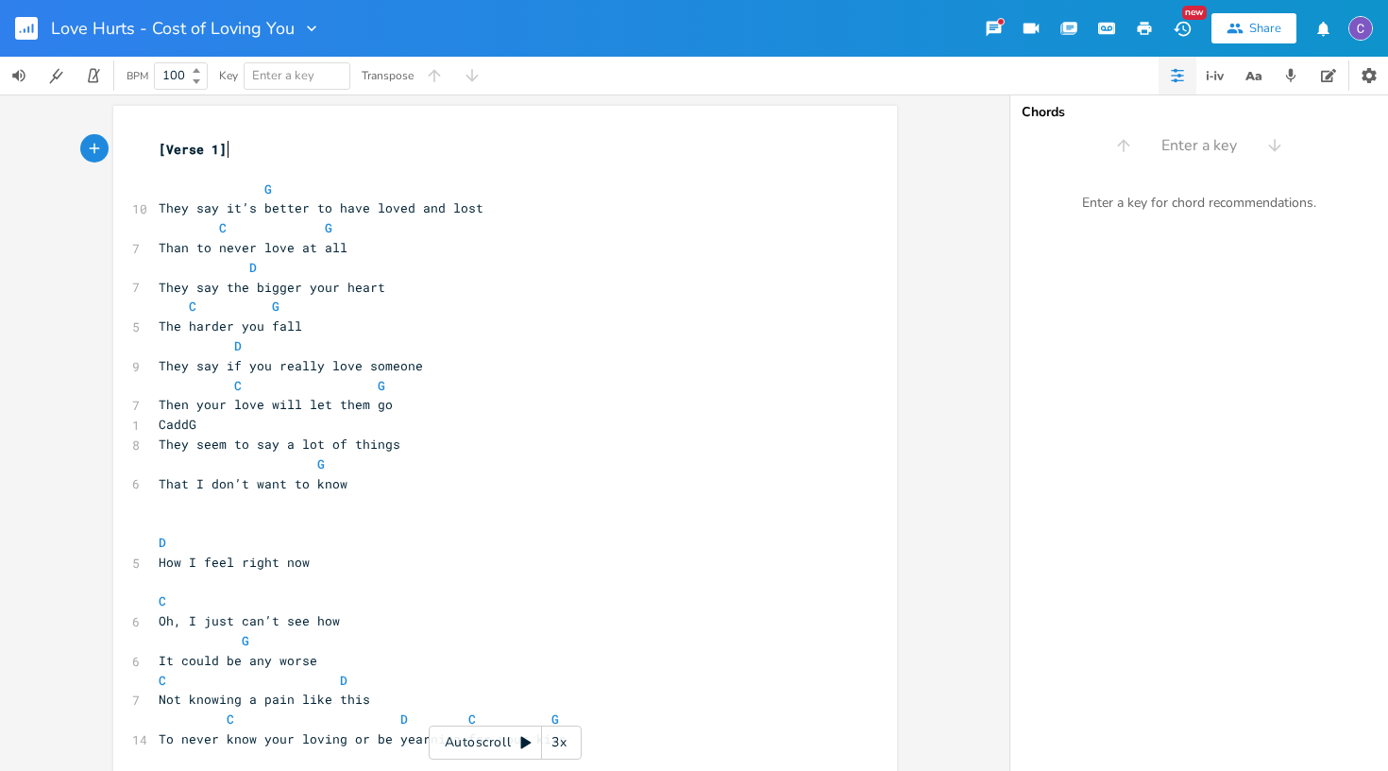
click at [527, 740] on icon at bounding box center [526, 743] width 10 height 12
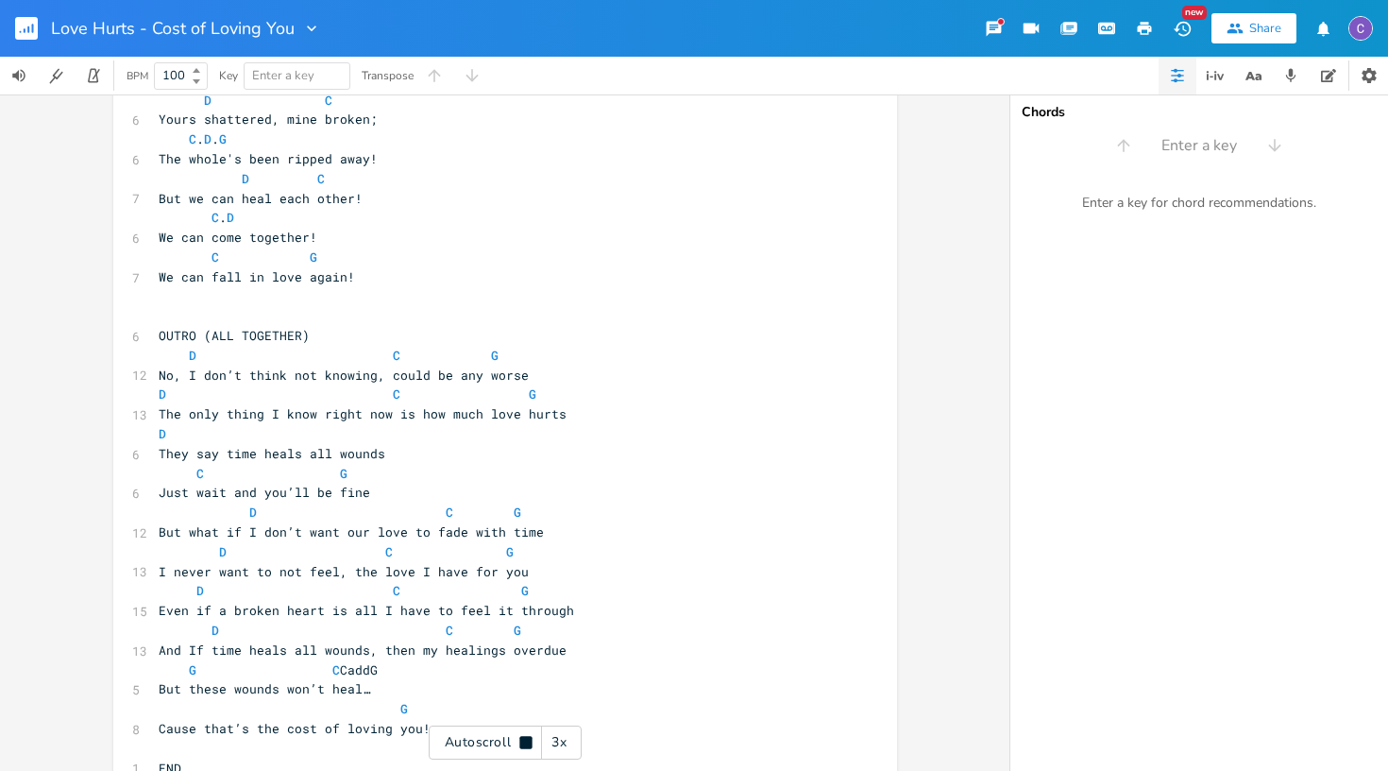
click at [24, 31] on icon "button" at bounding box center [25, 30] width 2 height 5
